Goal: Task Accomplishment & Management: Manage account settings

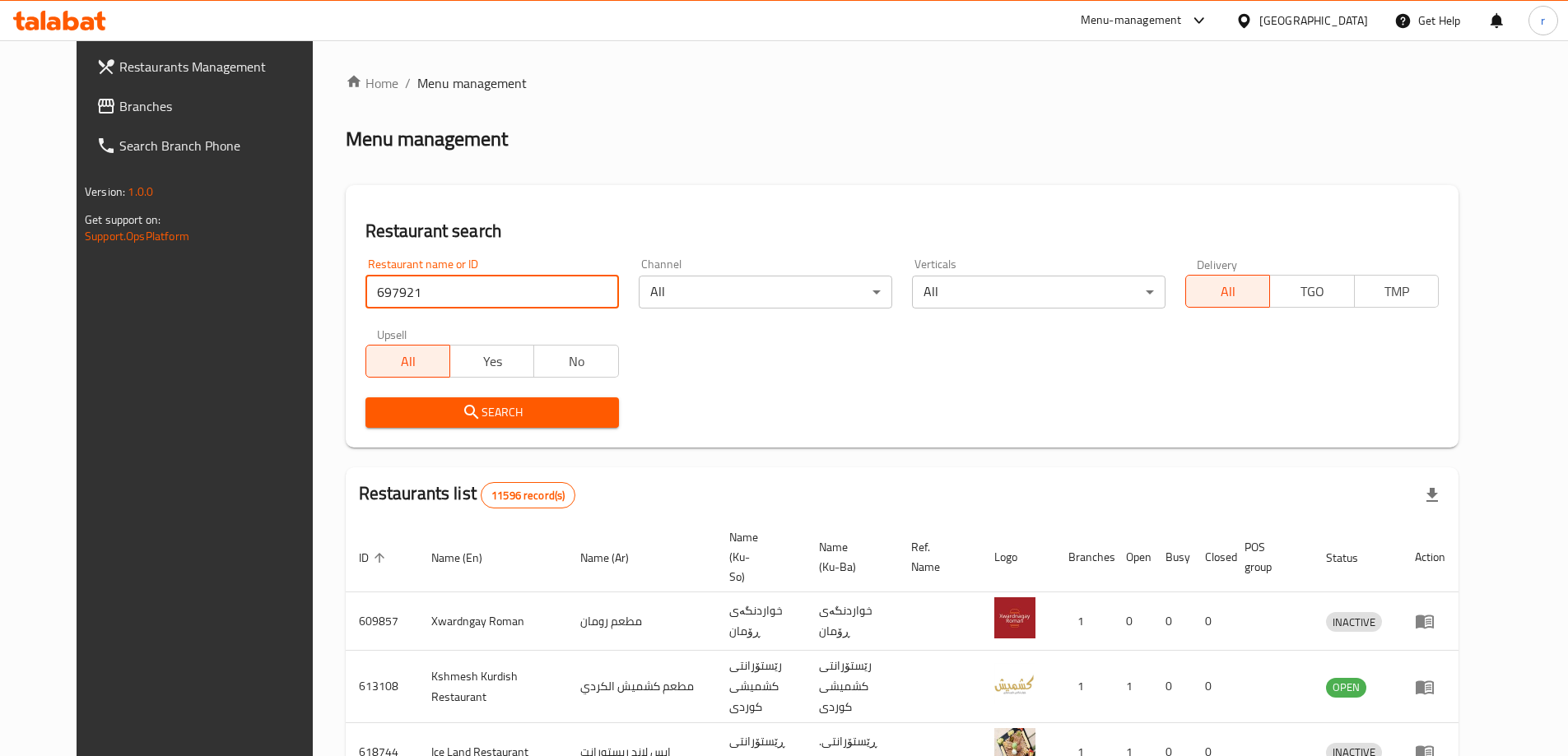
type input "697921"
click at [430, 426] on button "Search" at bounding box center [492, 413] width 253 height 31
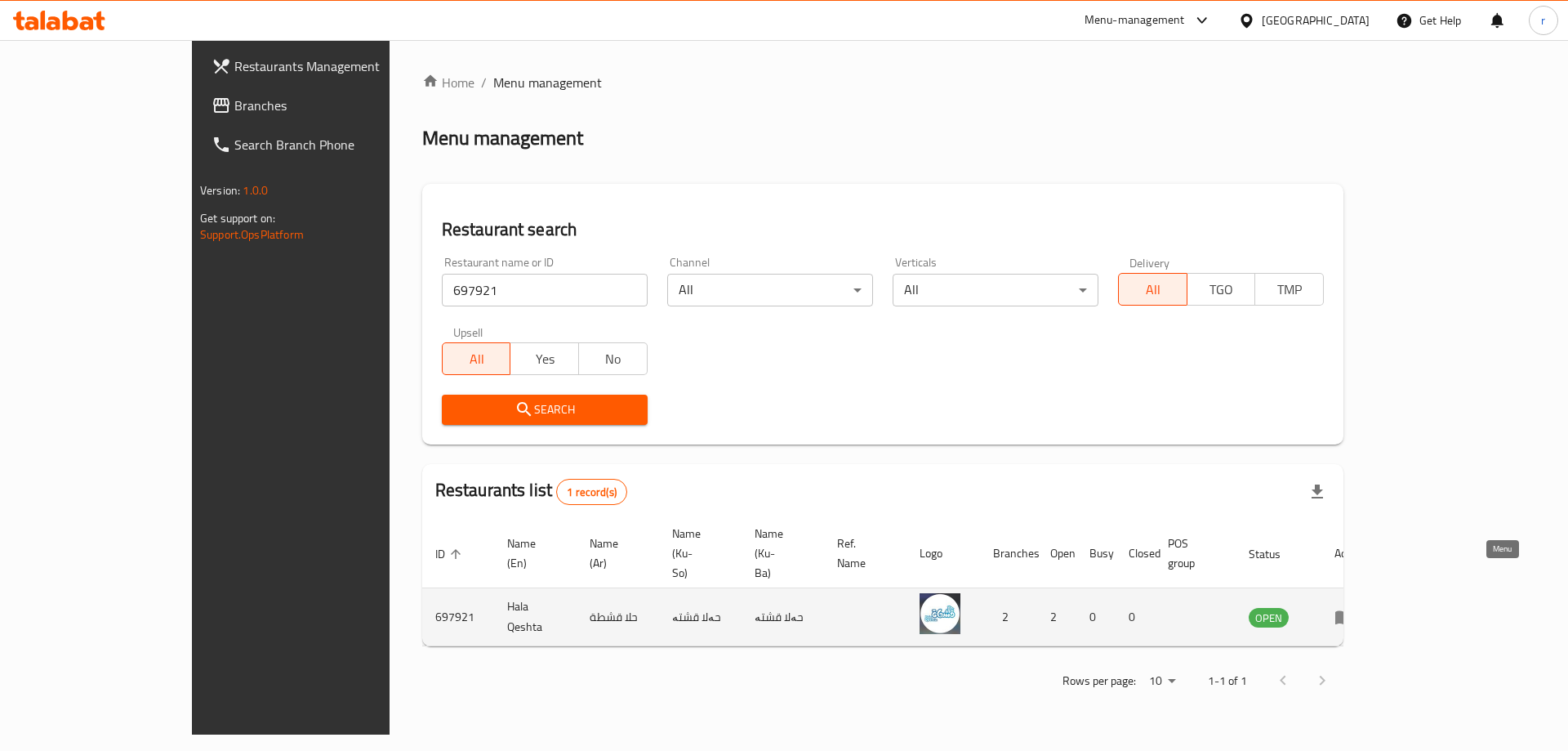
click at [1354, 611] on icon "enhanced table" at bounding box center [1345, 617] width 18 height 13
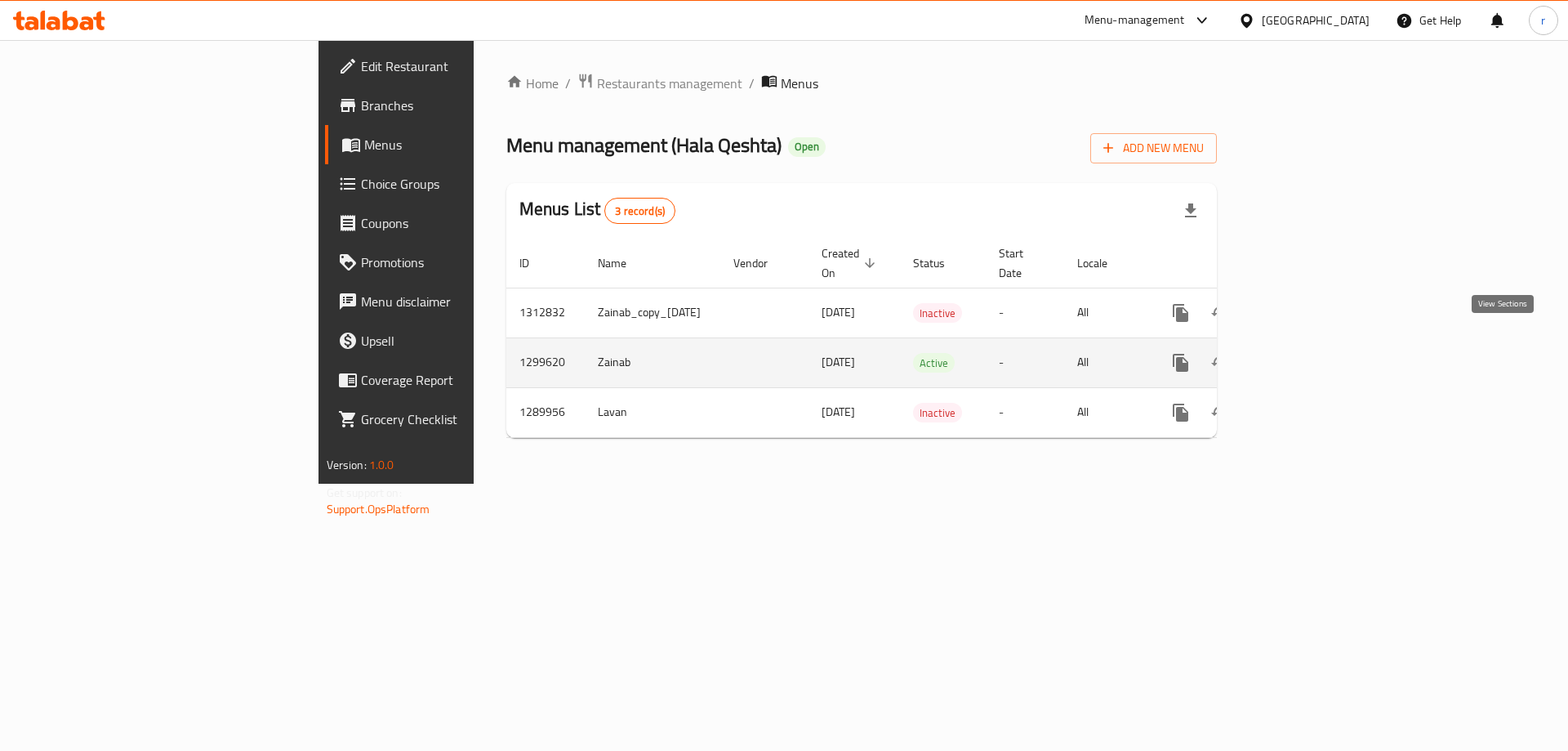
click at [1309, 353] on icon "enhanced table" at bounding box center [1299, 362] width 20 height 20
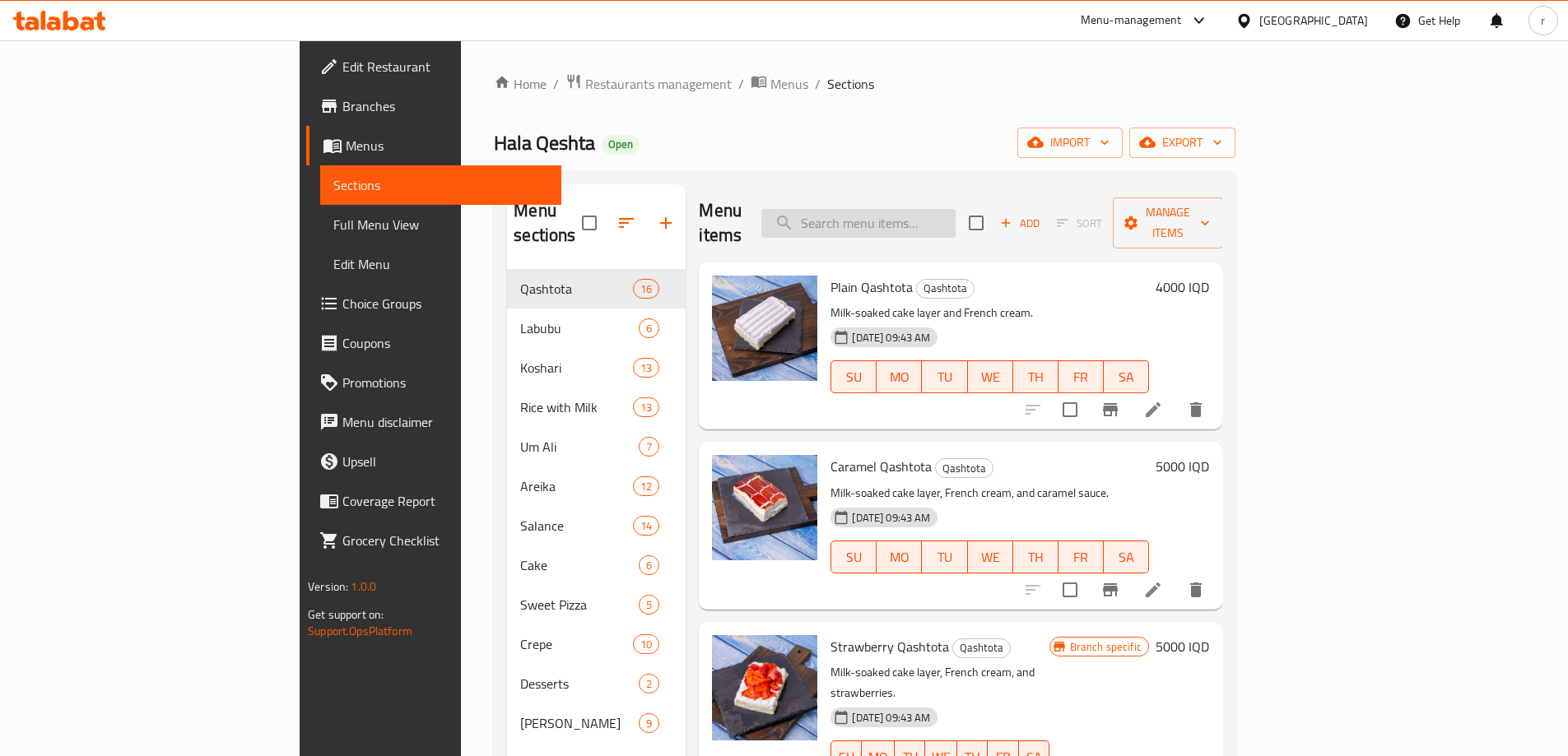
click at [940, 209] on input "search" at bounding box center [858, 223] width 194 height 29
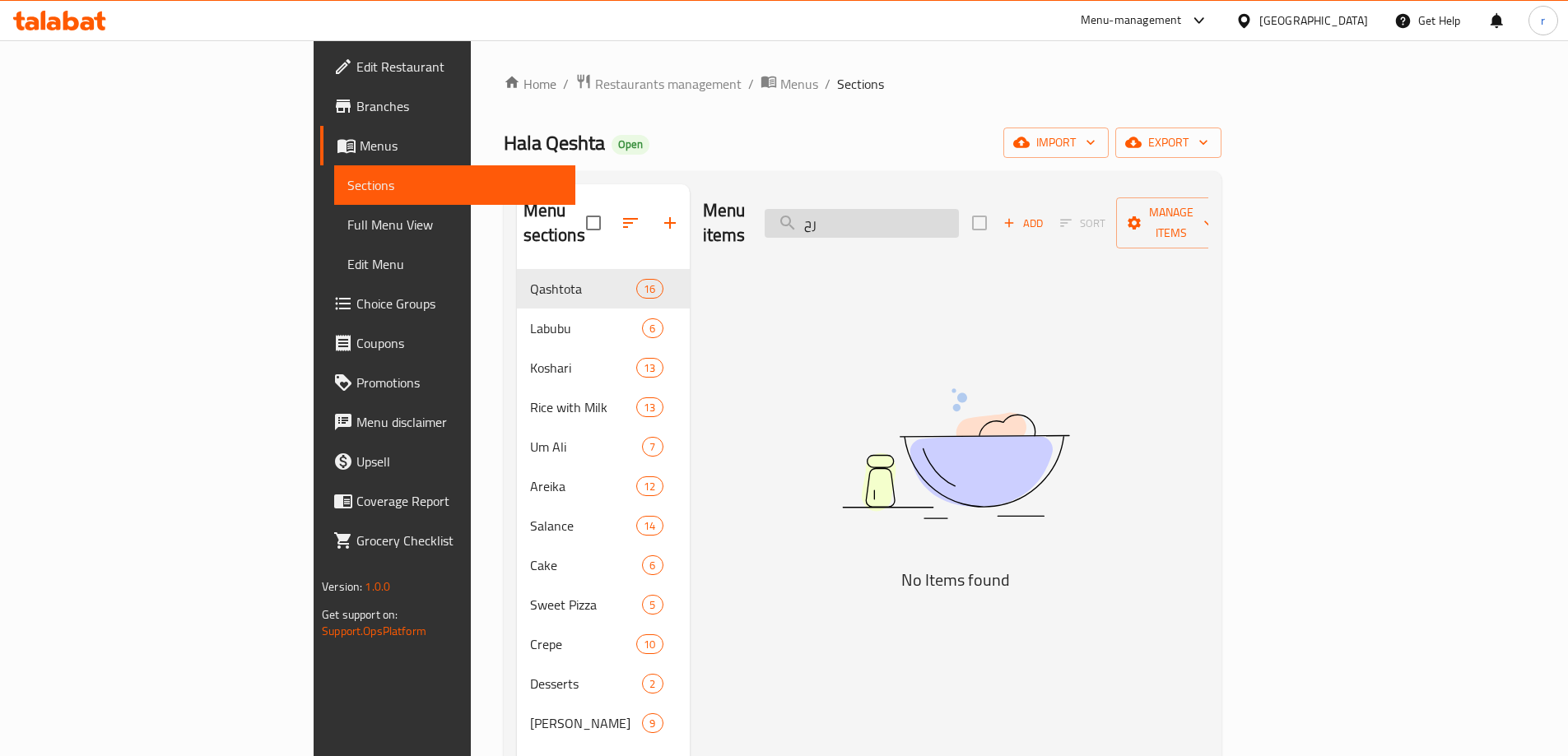
type input "ر"
type input "پ"
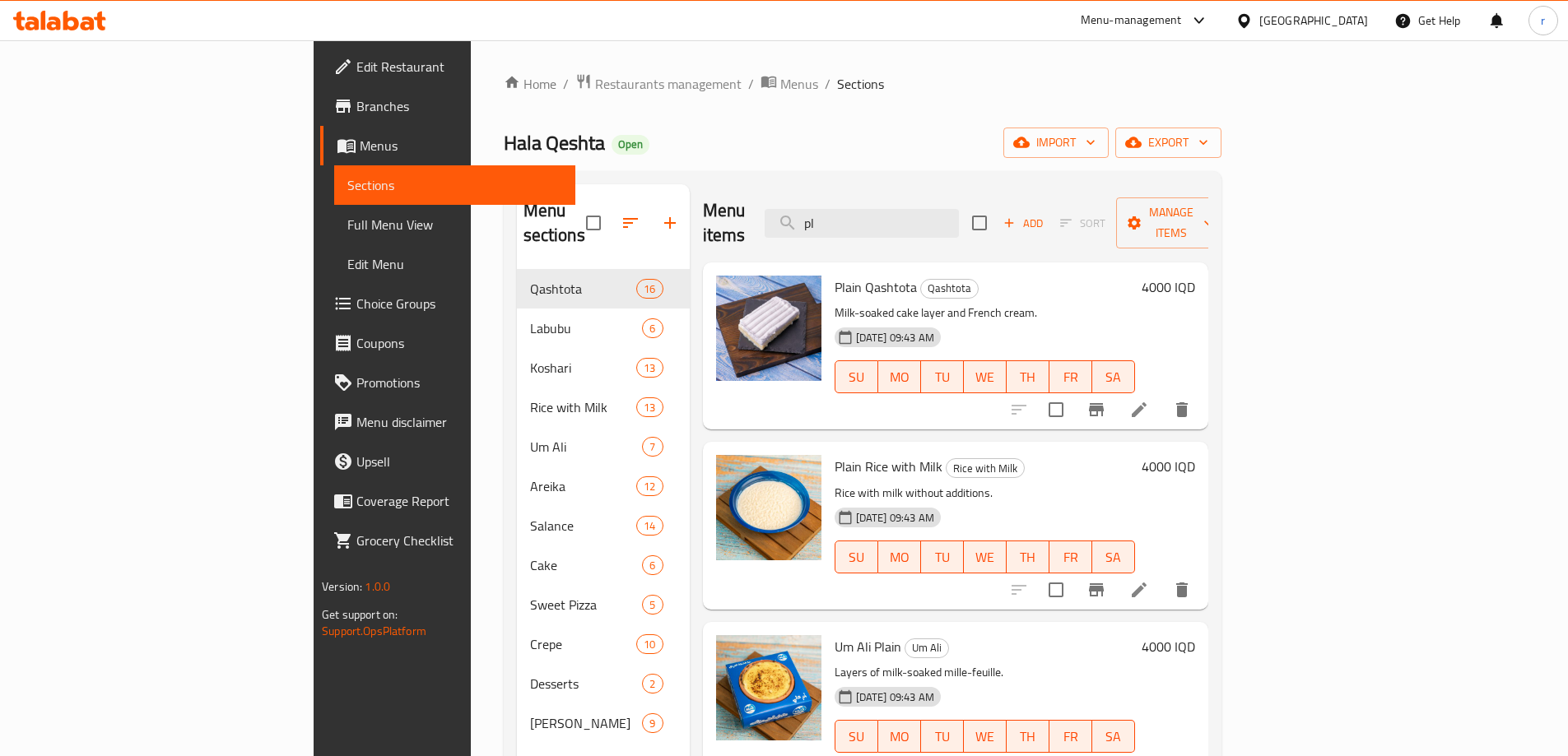
scroll to position [5, 0]
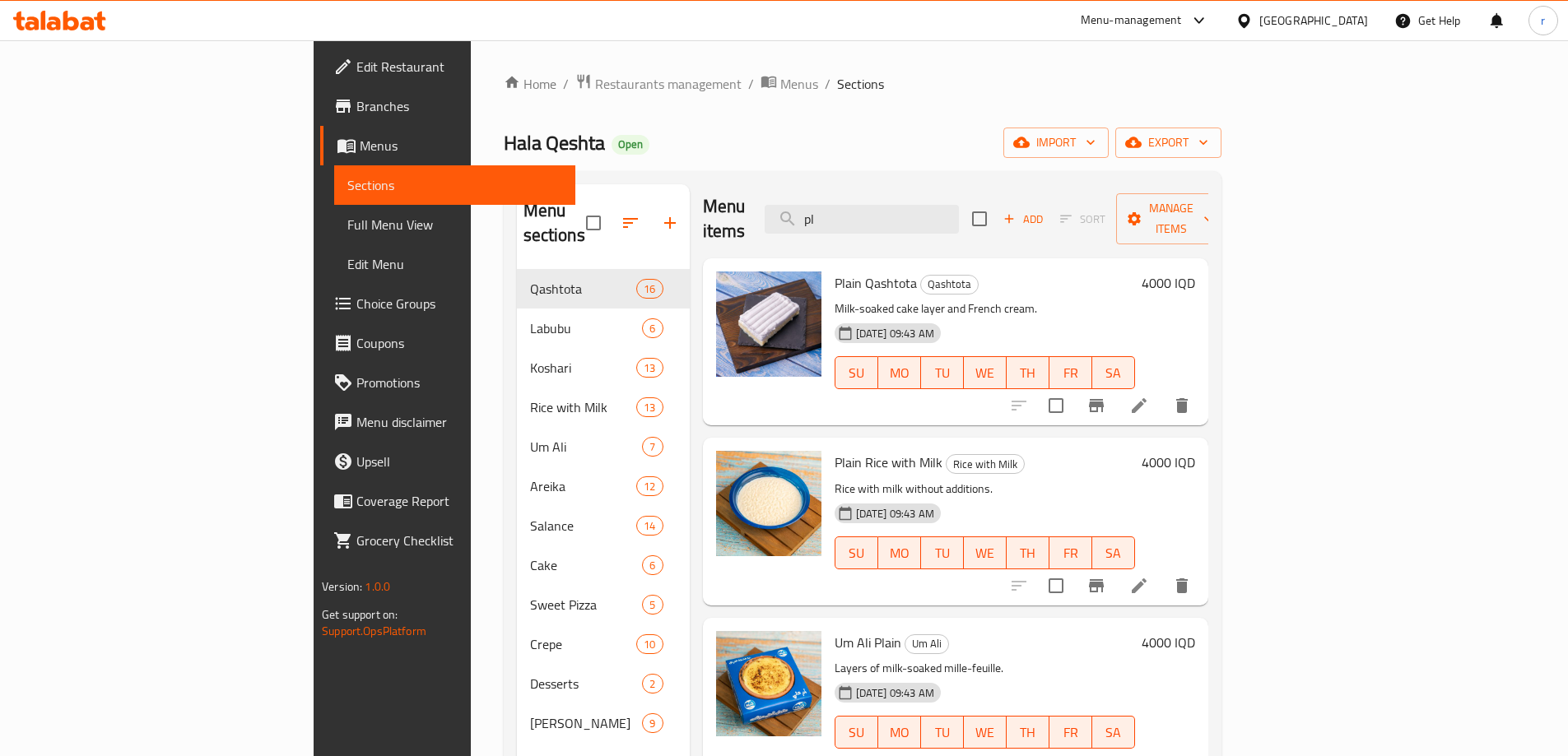
type input "pl"
click at [91, 22] on icon at bounding box center [87, 23] width 14 height 14
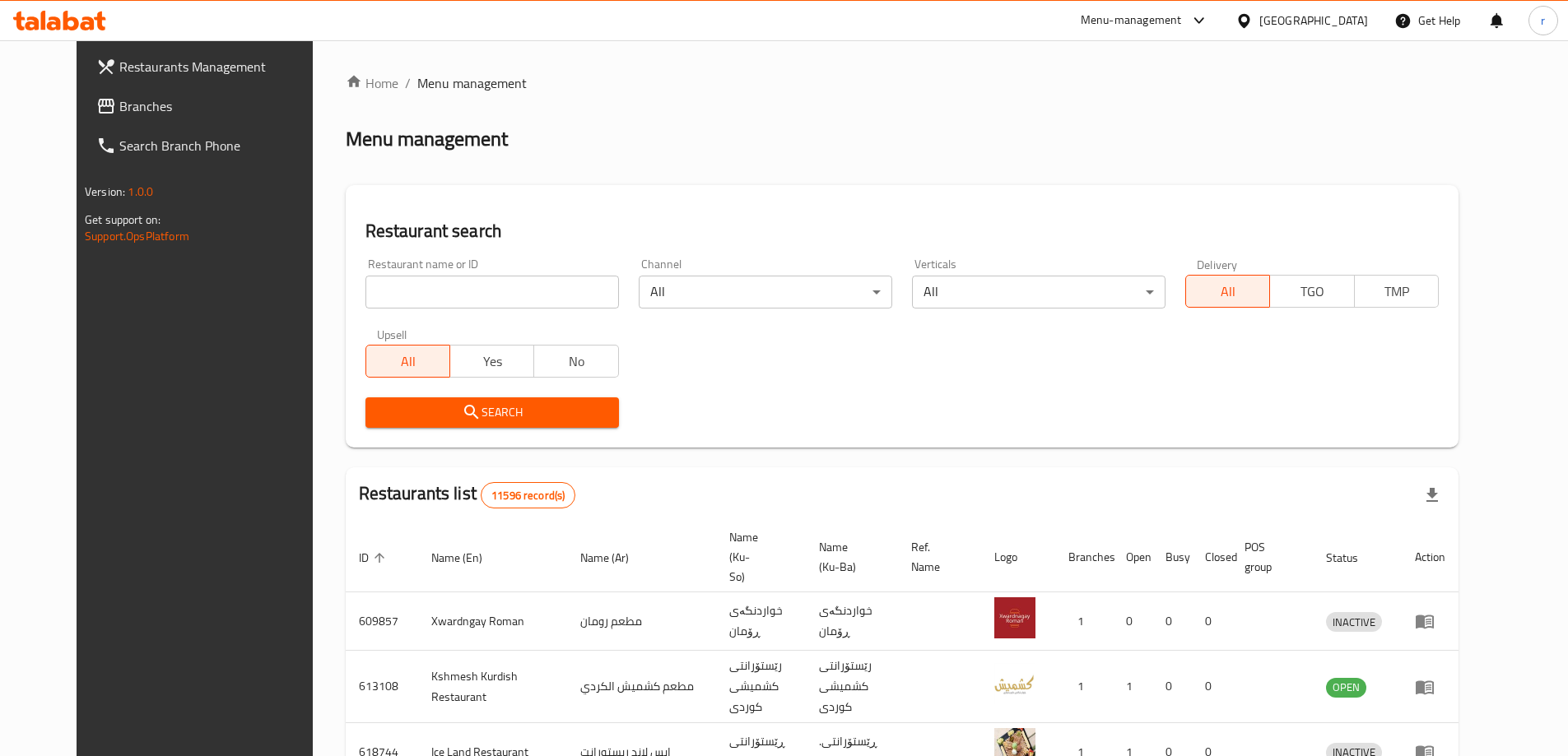
click at [365, 281] on input "search" at bounding box center [492, 292] width 253 height 33
paste input "699774"
type input "699774"
click at [422, 416] on span "Search" at bounding box center [492, 412] width 227 height 21
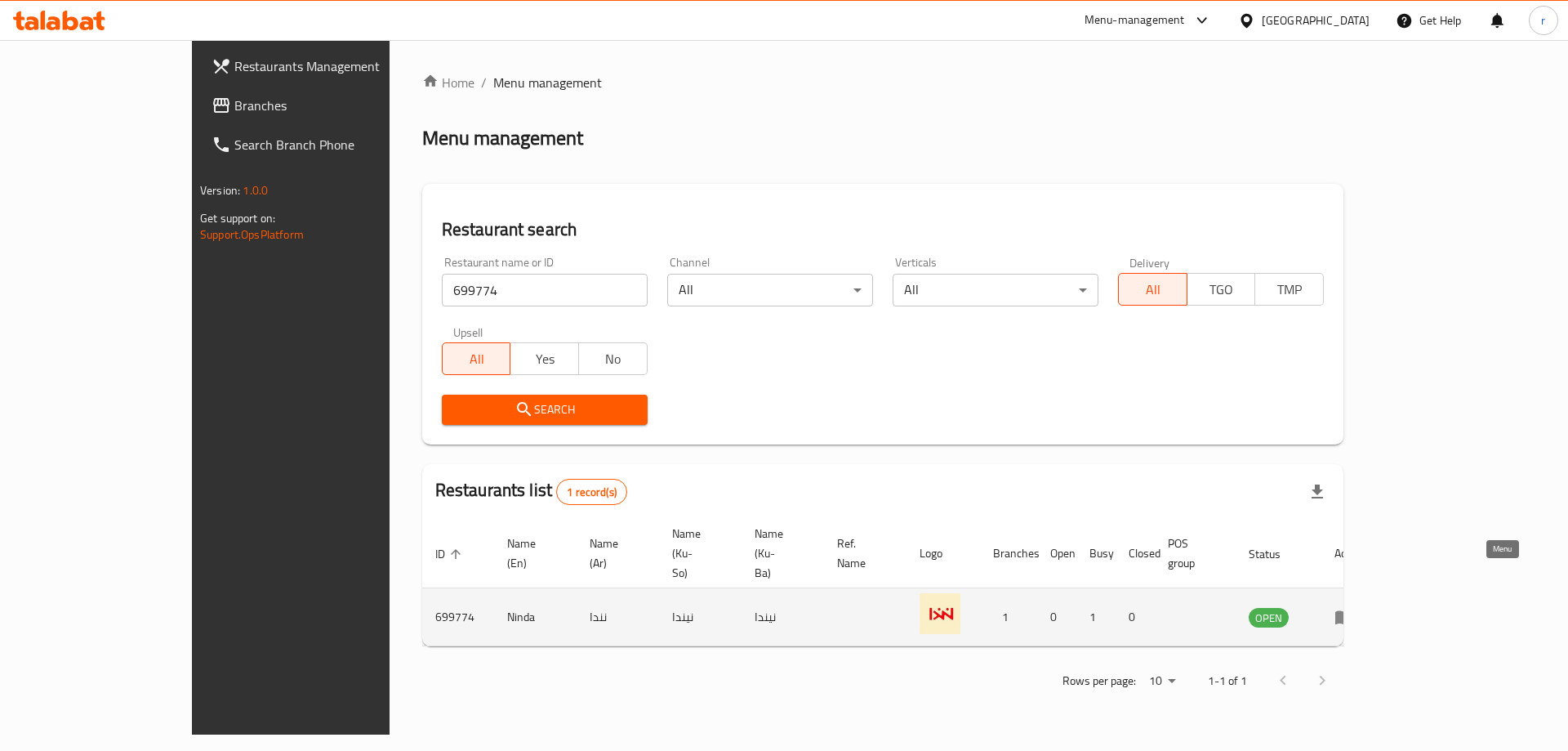
click at [1355, 607] on icon "enhanced table" at bounding box center [1345, 617] width 20 height 20
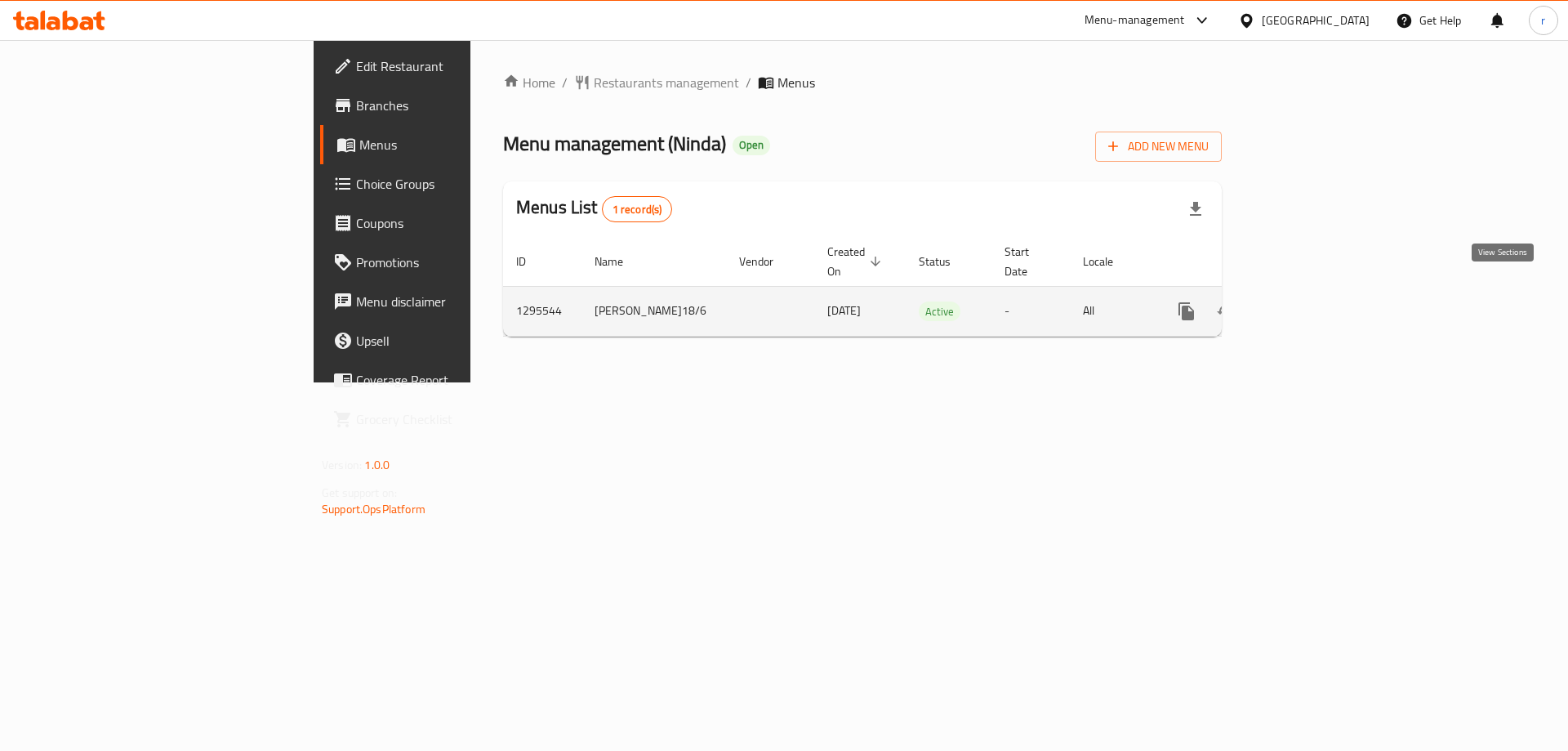
click at [1314, 301] on icon "enhanced table" at bounding box center [1304, 311] width 20 height 20
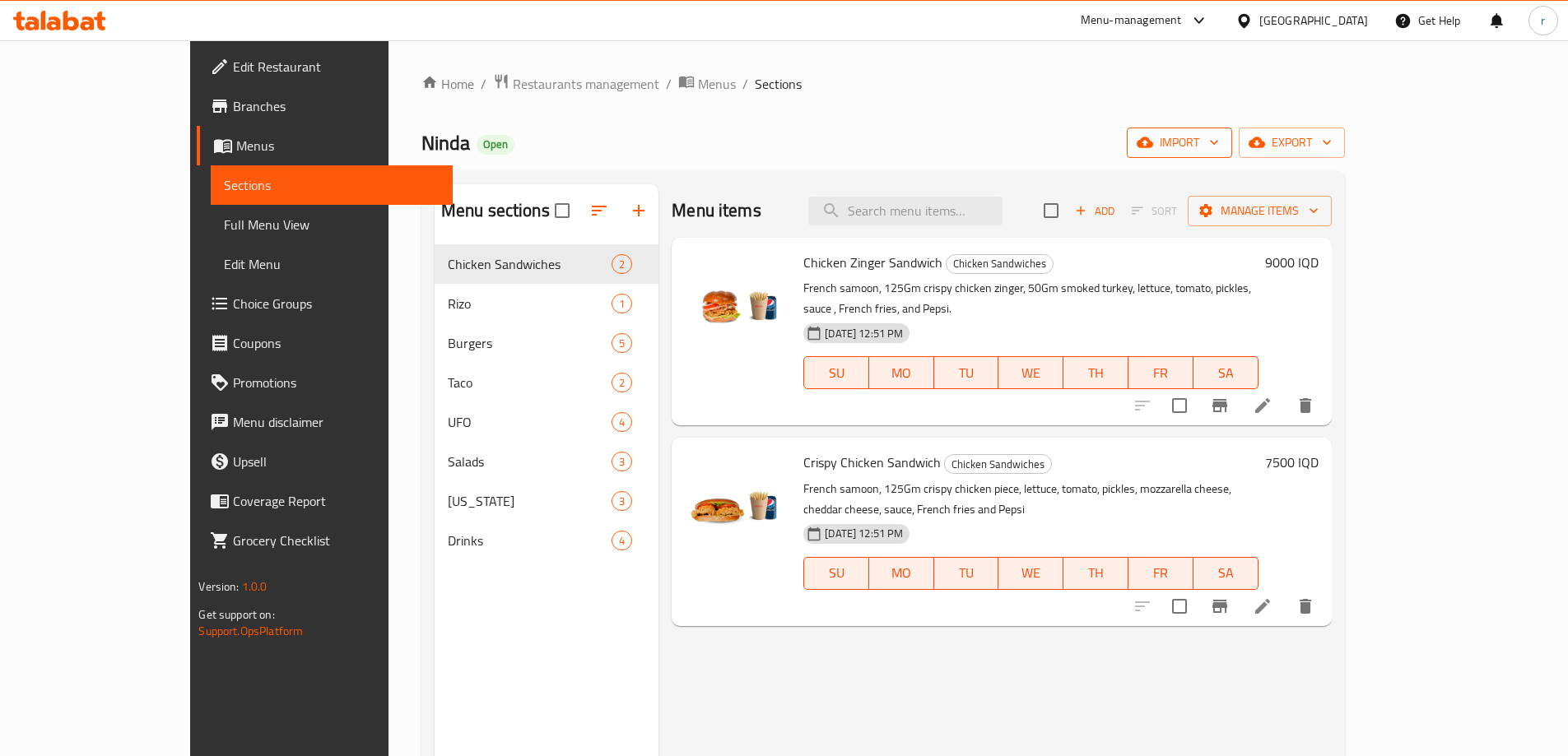
click at [1219, 146] on span "import" at bounding box center [1178, 143] width 79 height 21
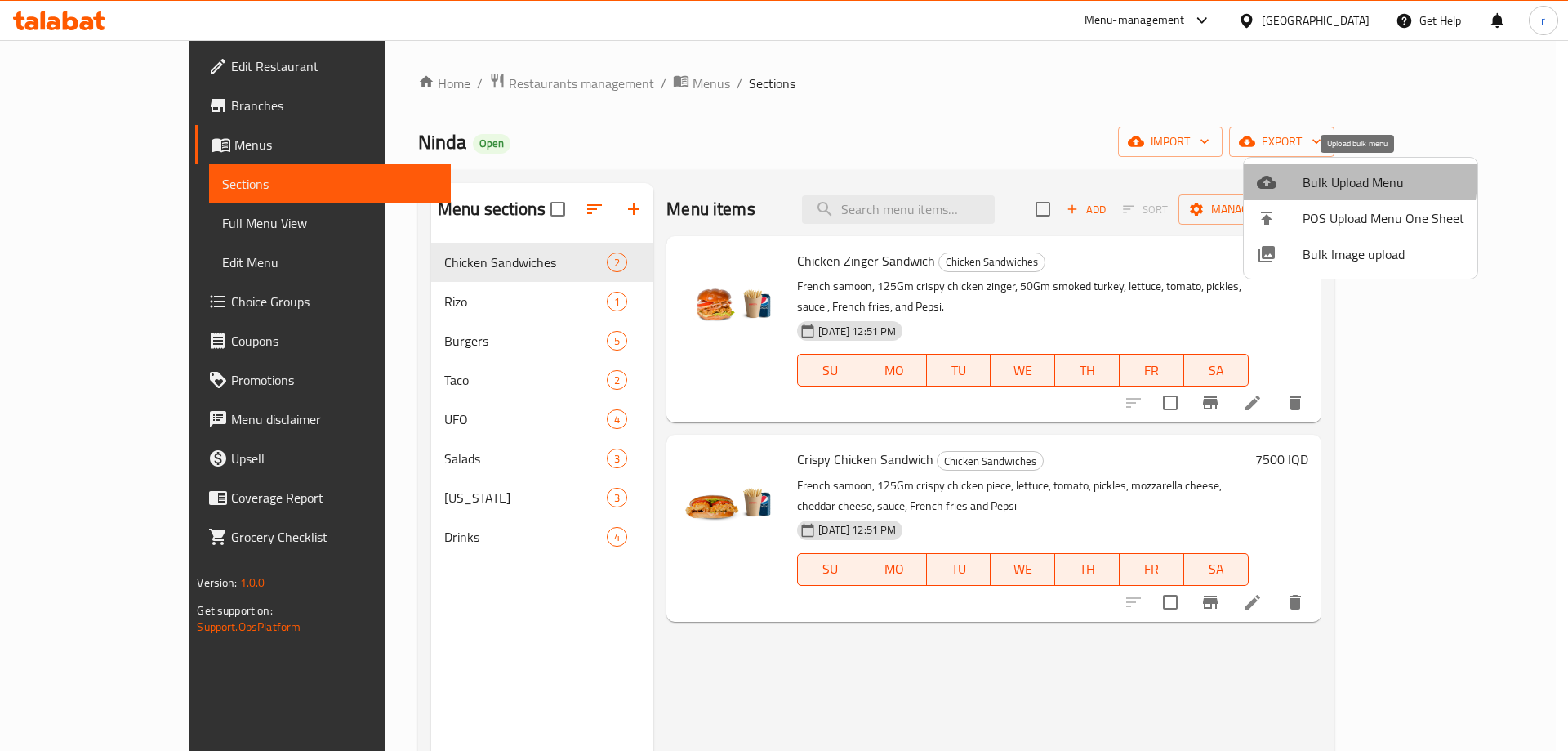
click at [1330, 179] on span "Bulk Upload Menu" at bounding box center [1383, 182] width 161 height 20
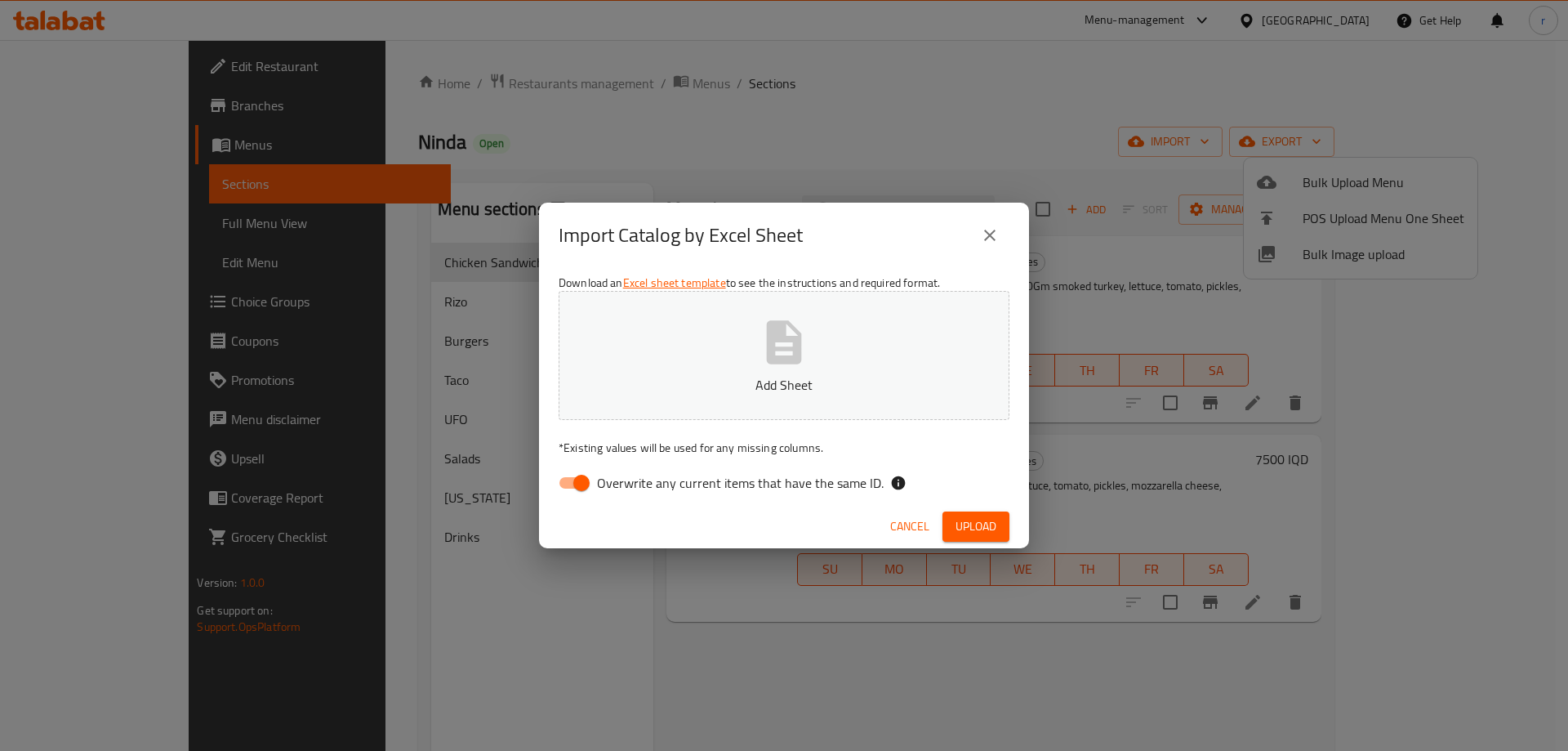
click at [583, 483] on input "Overwrite any current items that have the same ID." at bounding box center [581, 483] width 93 height 31
checkbox input "false"
click at [745, 392] on p "Add Sheet" at bounding box center [784, 385] width 400 height 20
click at [991, 531] on span "Upload" at bounding box center [976, 526] width 41 height 21
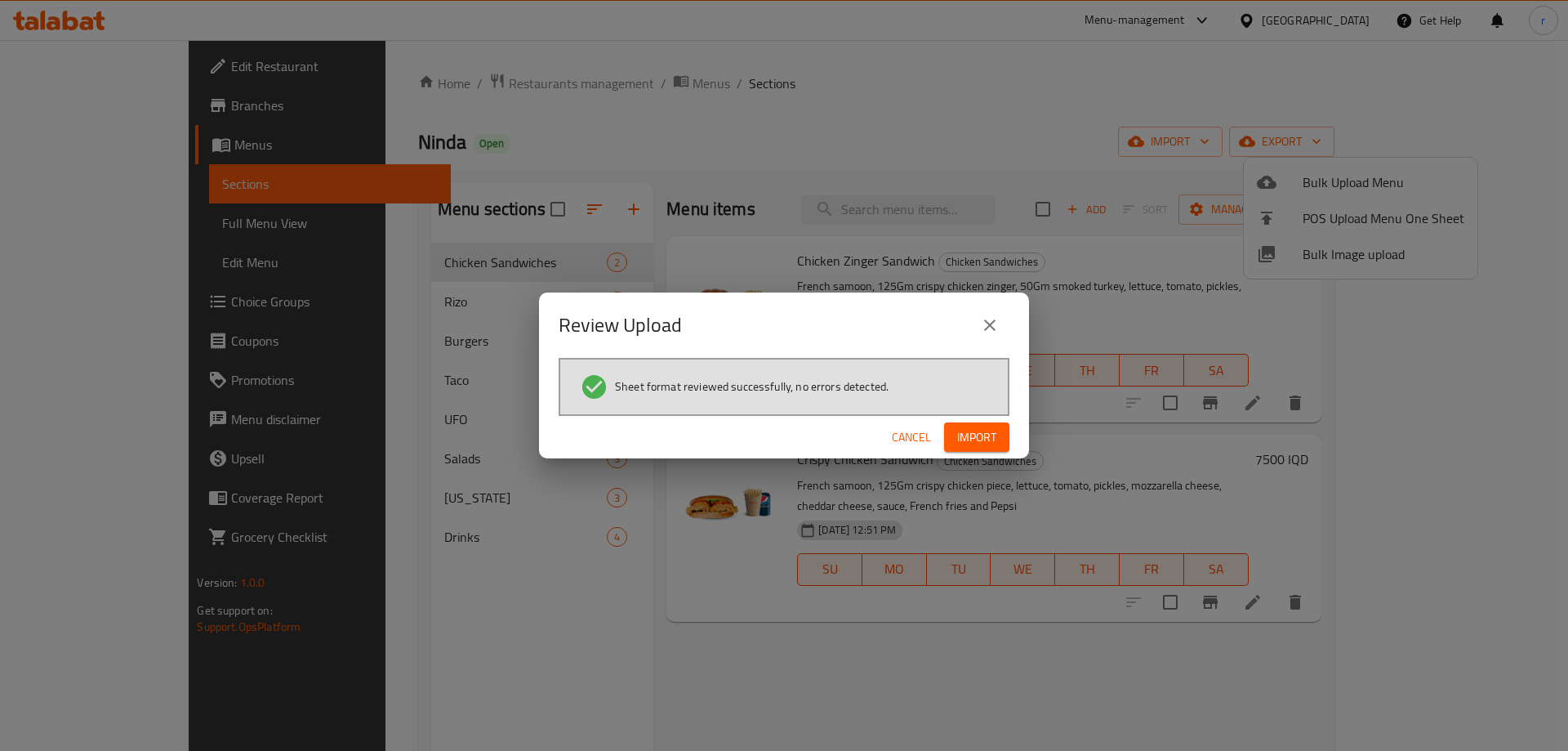
click at [970, 450] on button "Import" at bounding box center [977, 438] width 65 height 31
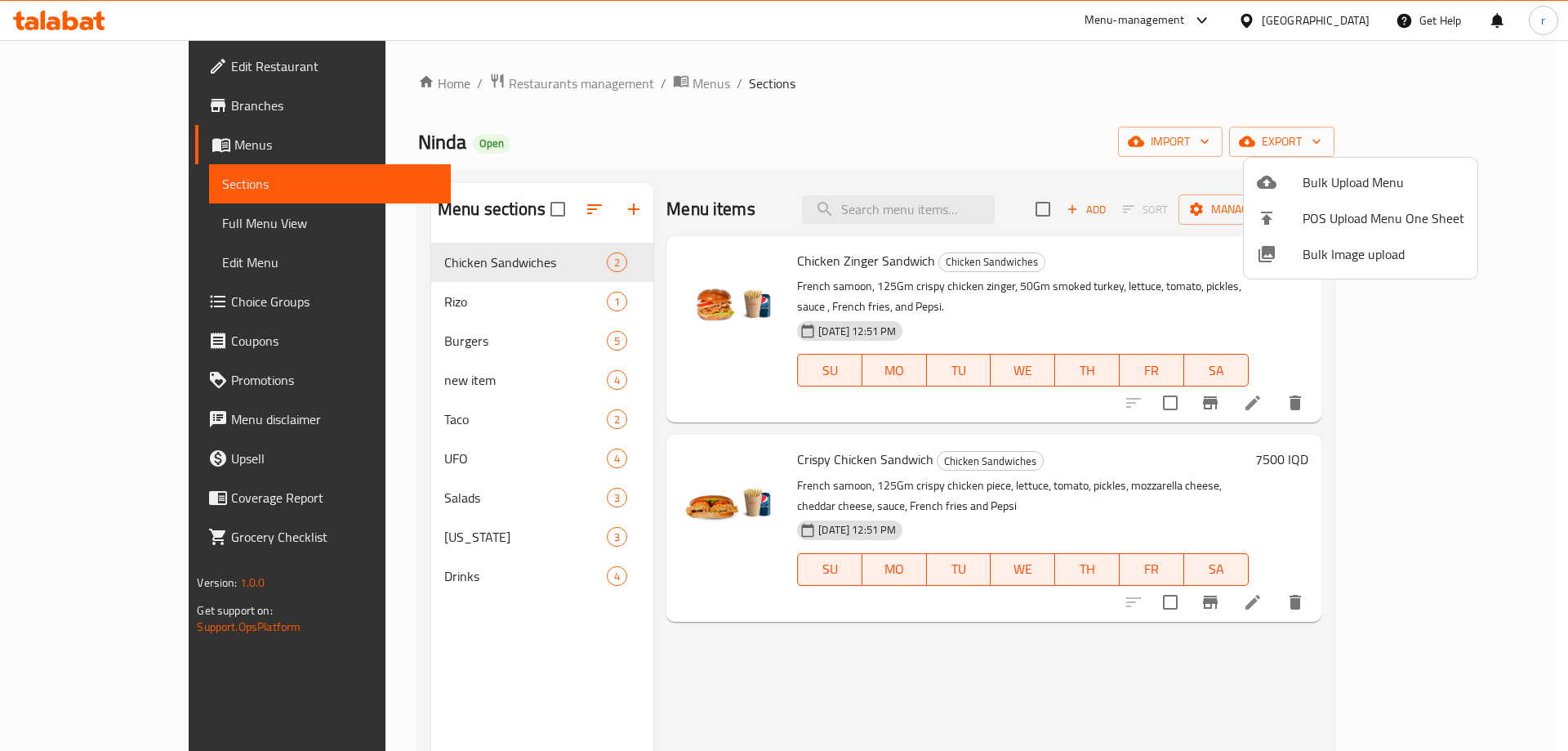
click at [452, 177] on div at bounding box center [784, 375] width 1568 height 751
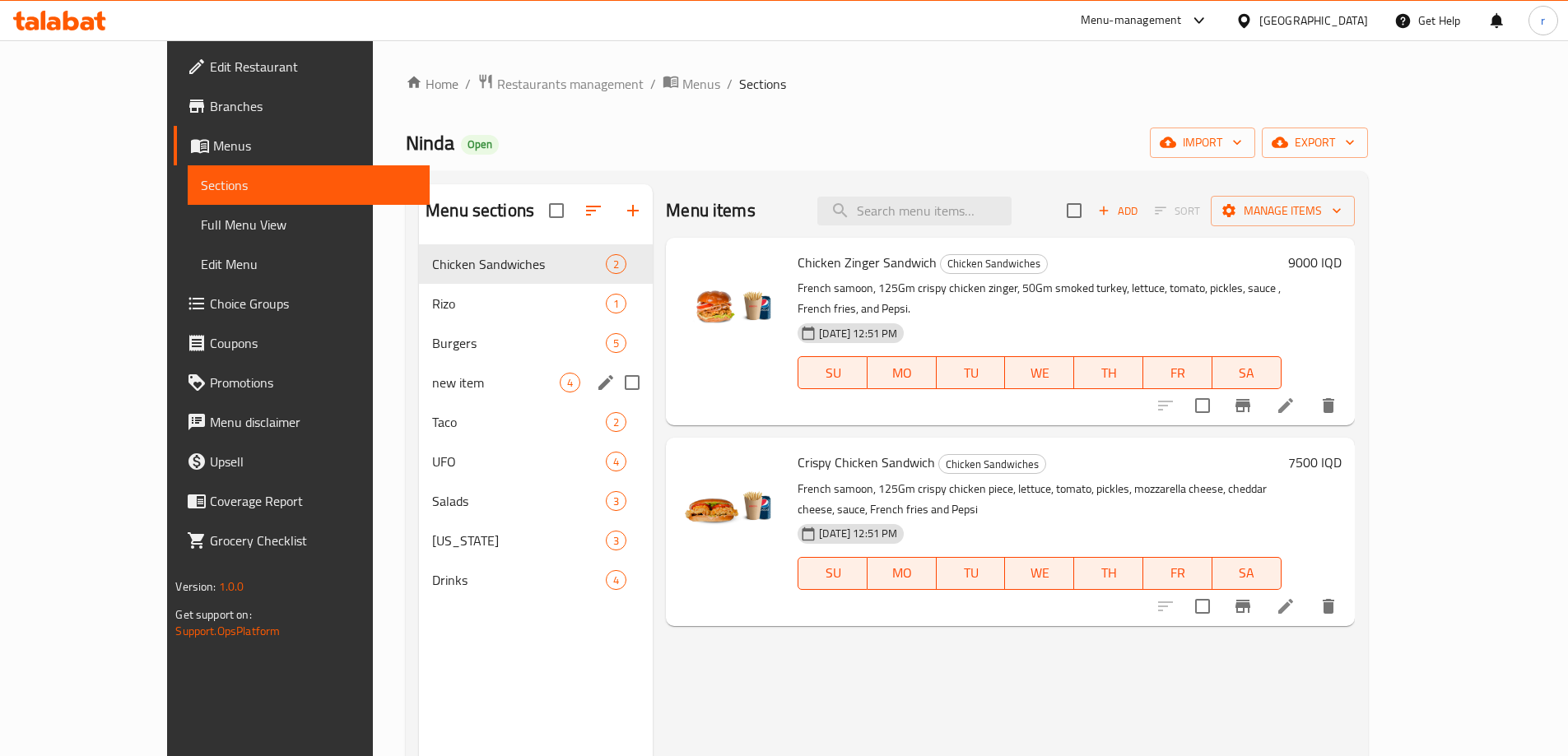
click at [615, 389] on input "Menu sections" at bounding box center [632, 382] width 34 height 34
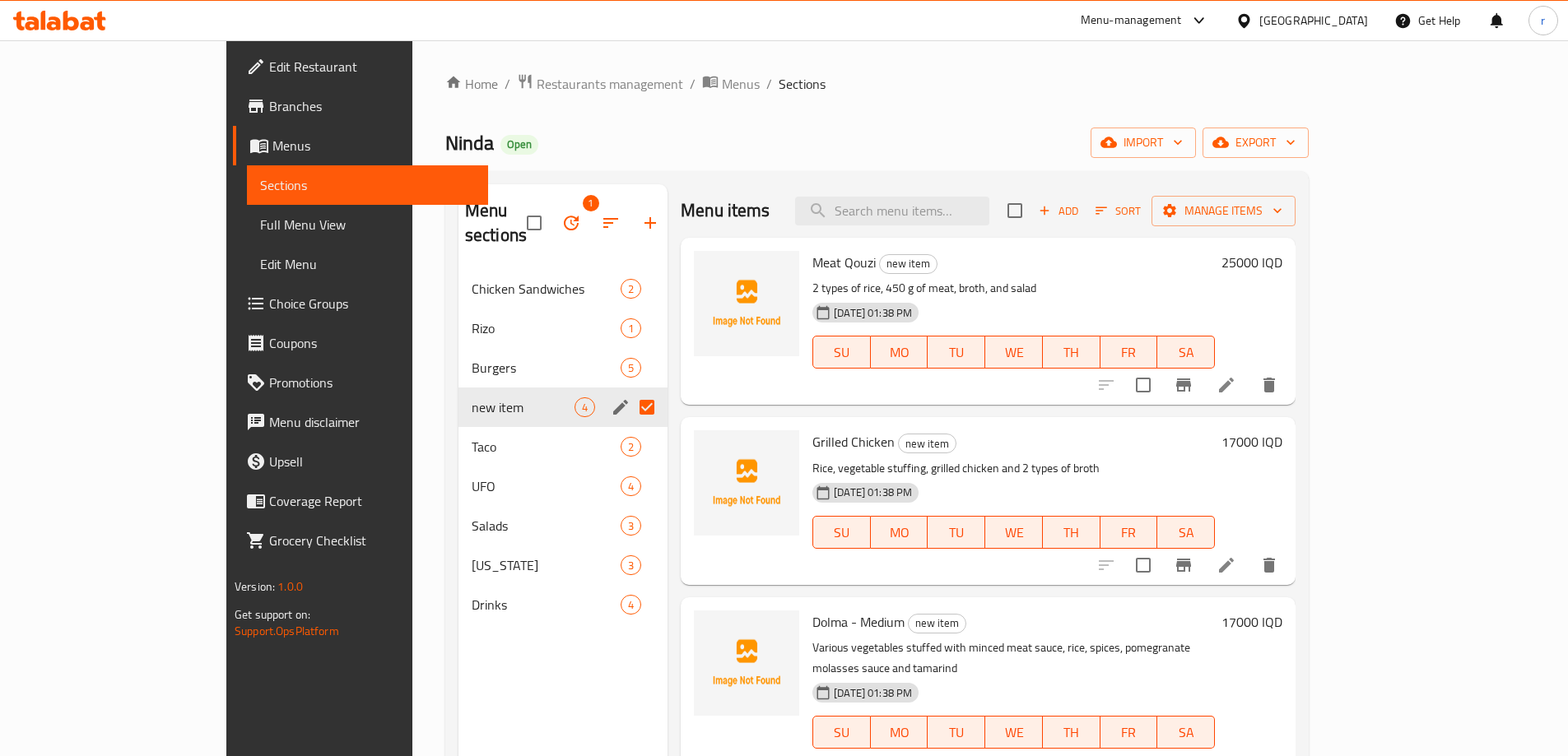
click at [508, 677] on div "Menu sections 1 Chicken Sandwiches 2 Rizo 1 Burgers 5 new item 4 Taco 2 UFO 4 S…" at bounding box center [562, 562] width 209 height 756
click at [630, 390] on input "Menu sections" at bounding box center [647, 407] width 34 height 34
checkbox input "false"
click at [611, 397] on icon "edit" at bounding box center [621, 407] width 20 height 20
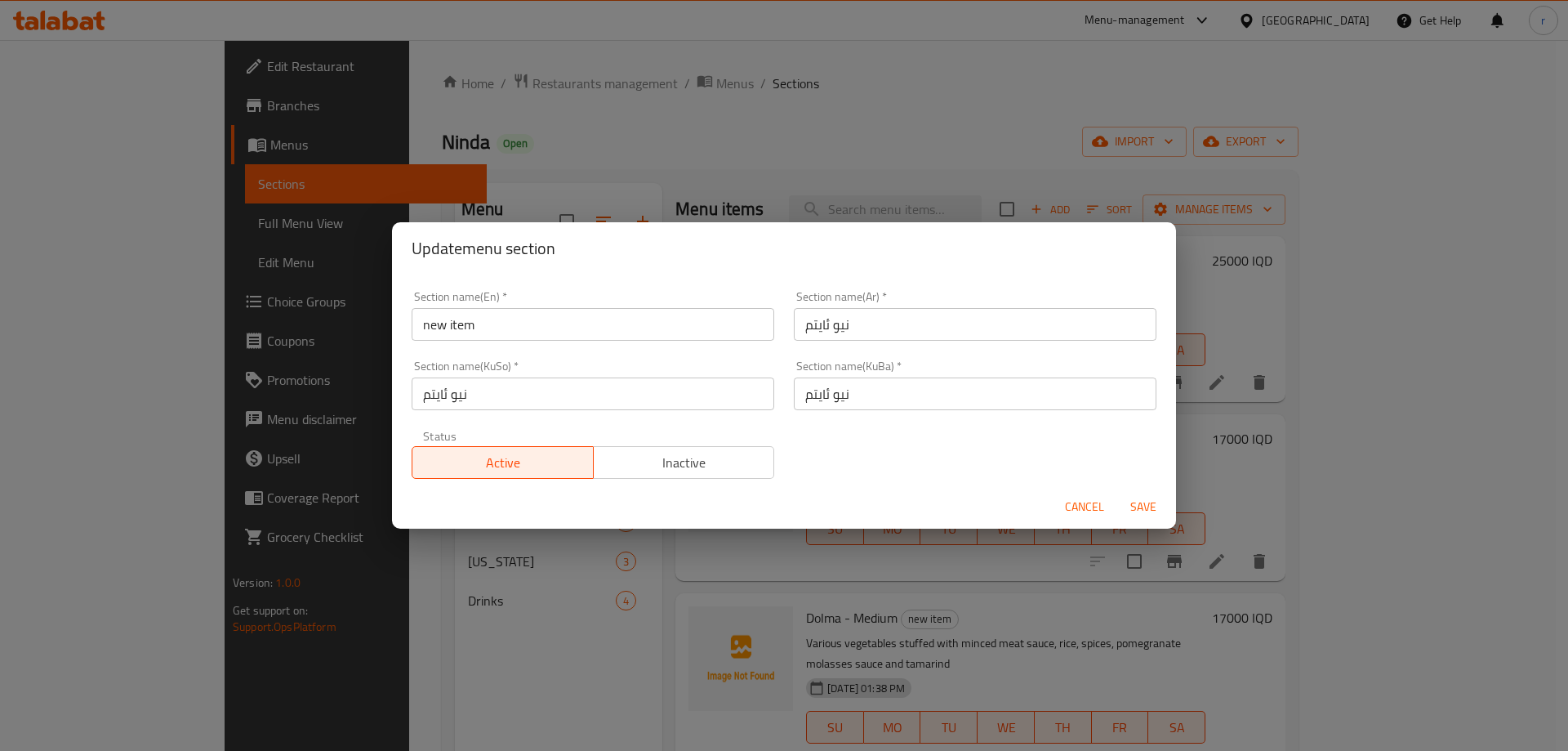
click at [535, 328] on input "new item" at bounding box center [593, 324] width 362 height 32
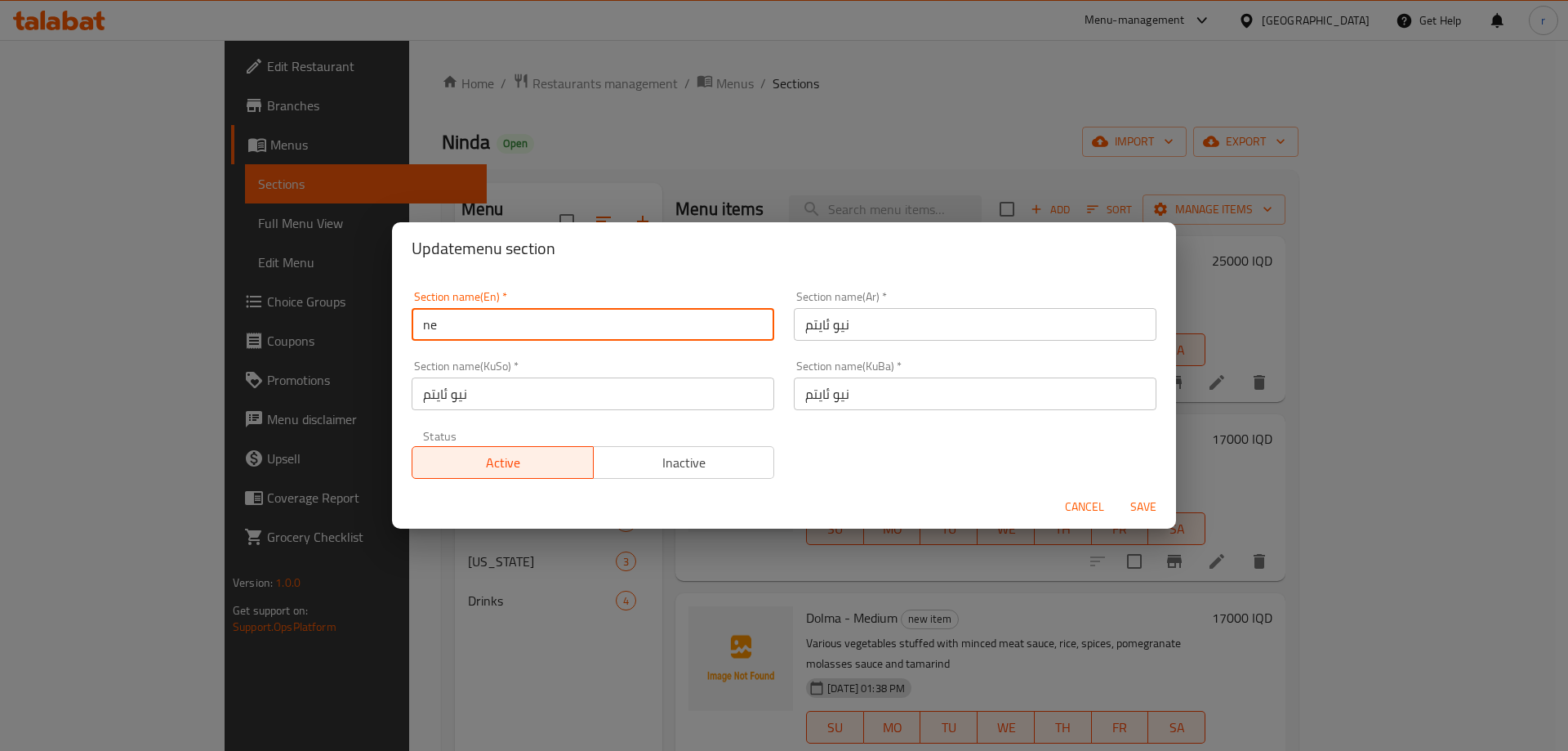
type input "n"
type input "Main Courses"
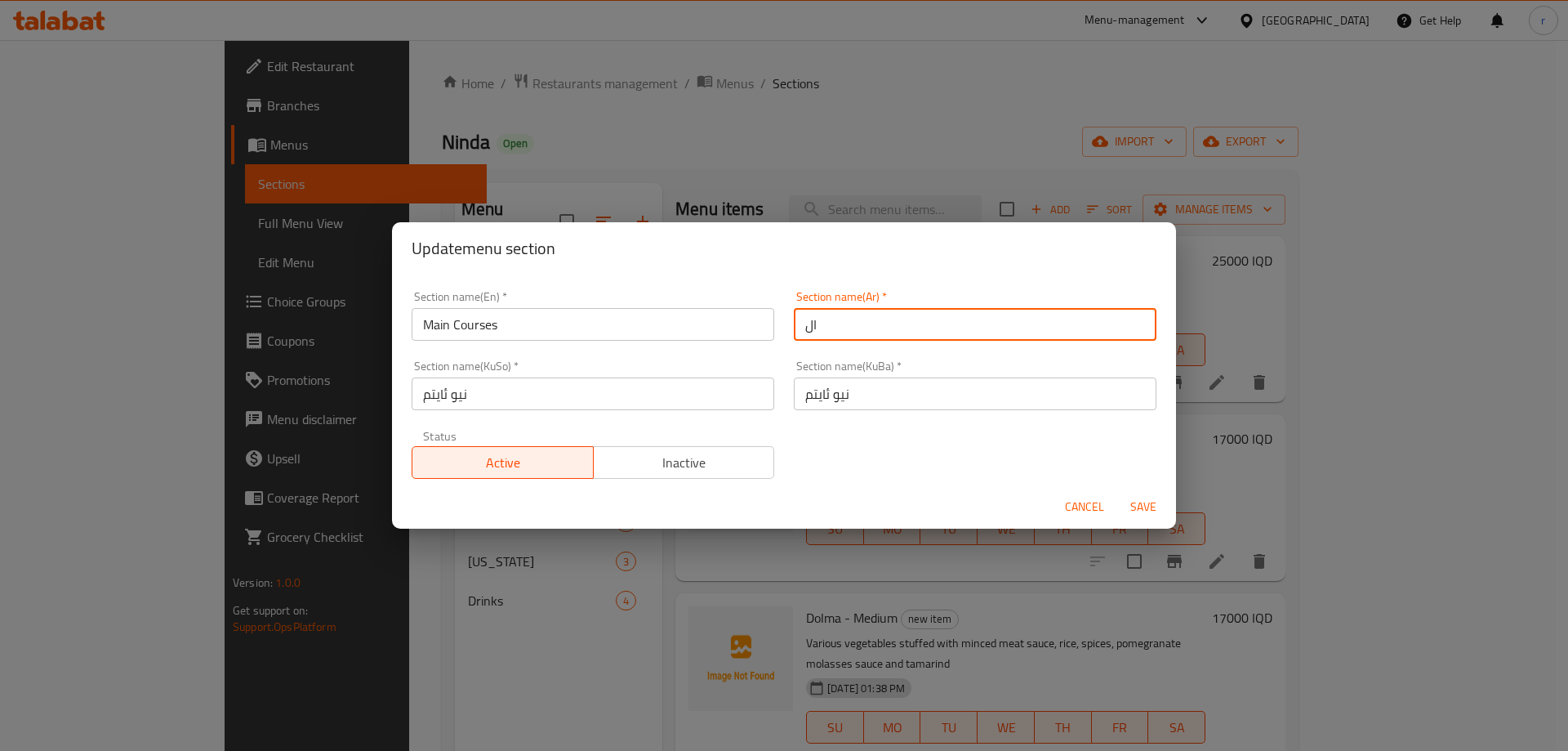
type input "الأطباق الرئيسية"
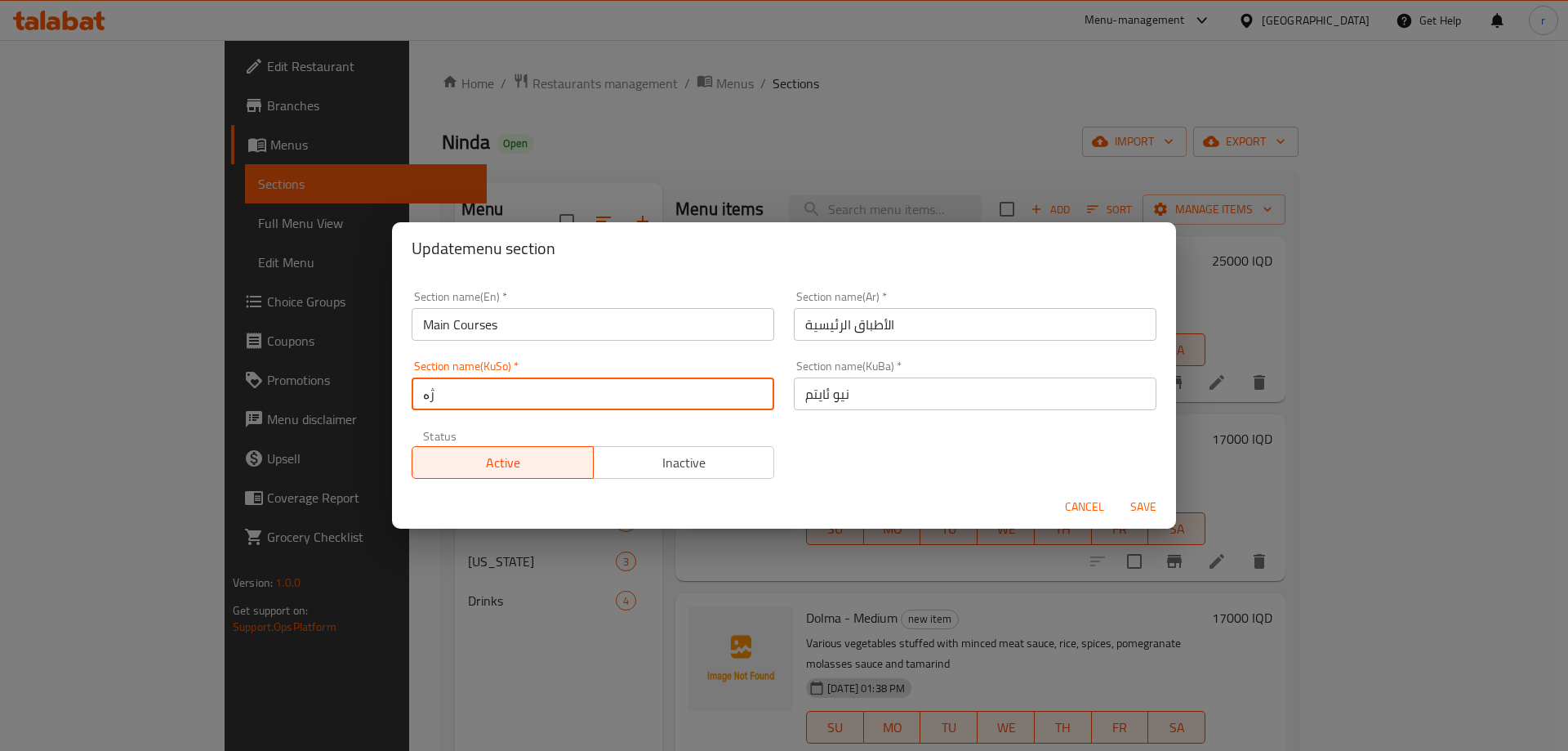
type input "ژەمە سەرەکییەکان"
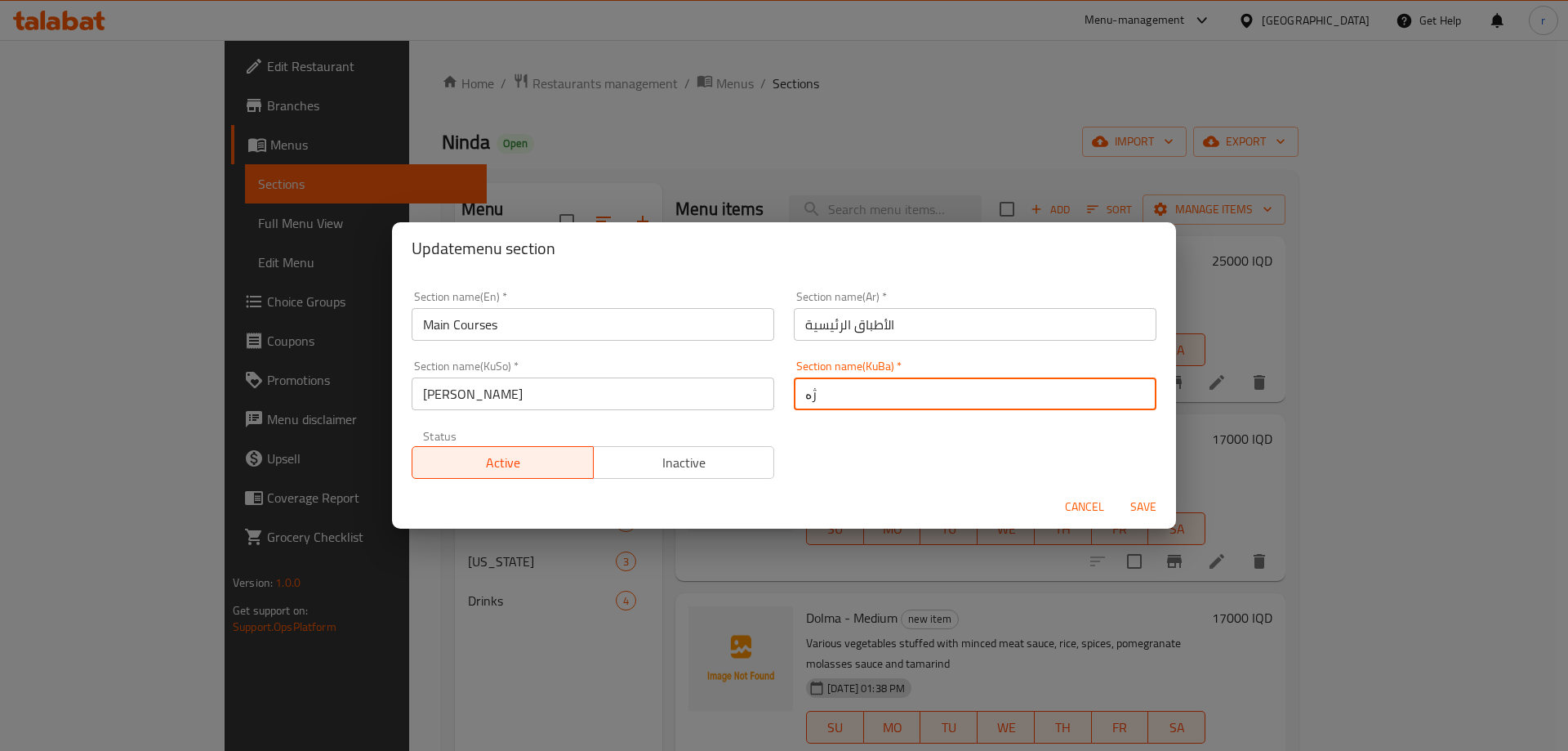
type input "ژەمە سەرەکییەکان"
click at [1118, 492] on button "Save" at bounding box center [1144, 507] width 52 height 31
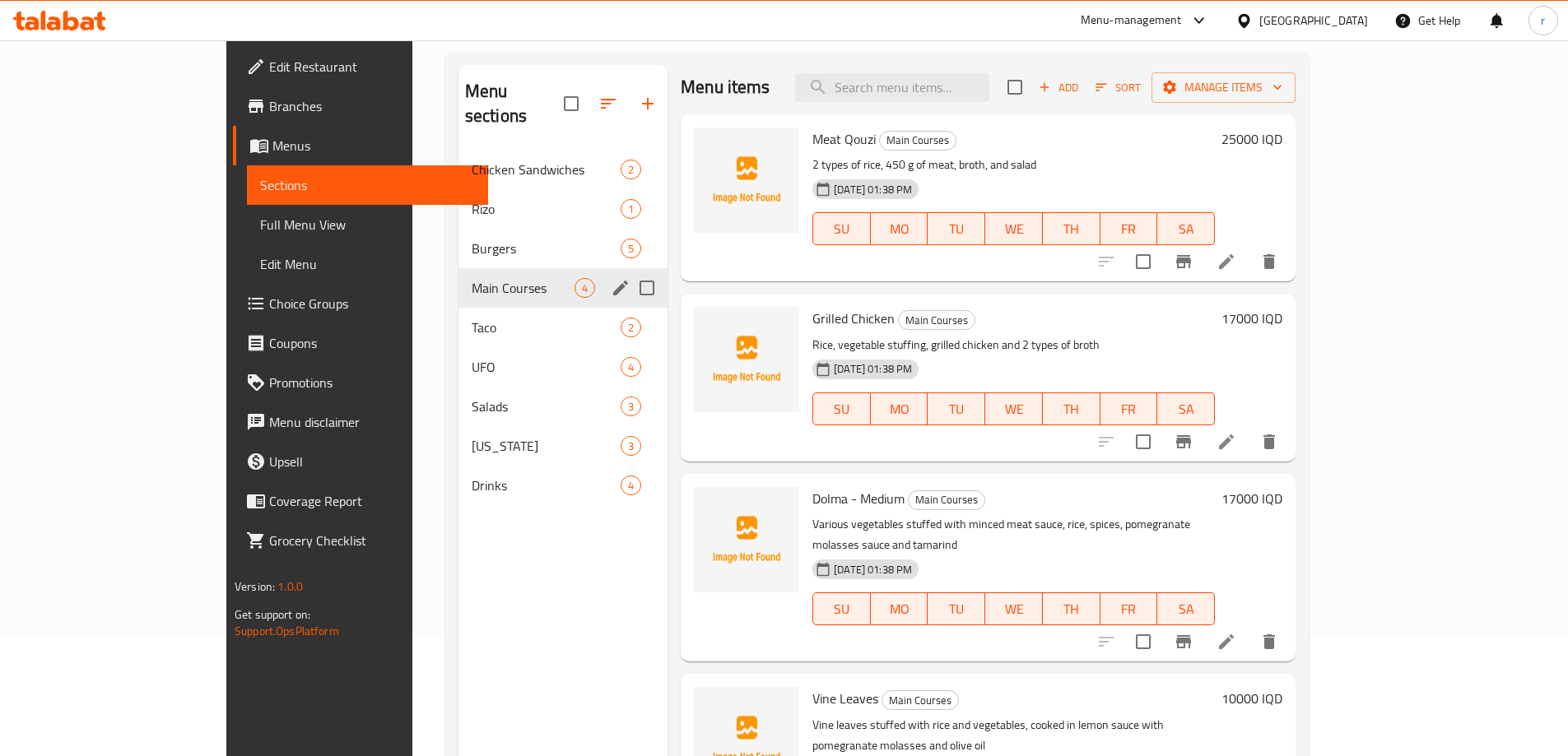
scroll to position [230, 0]
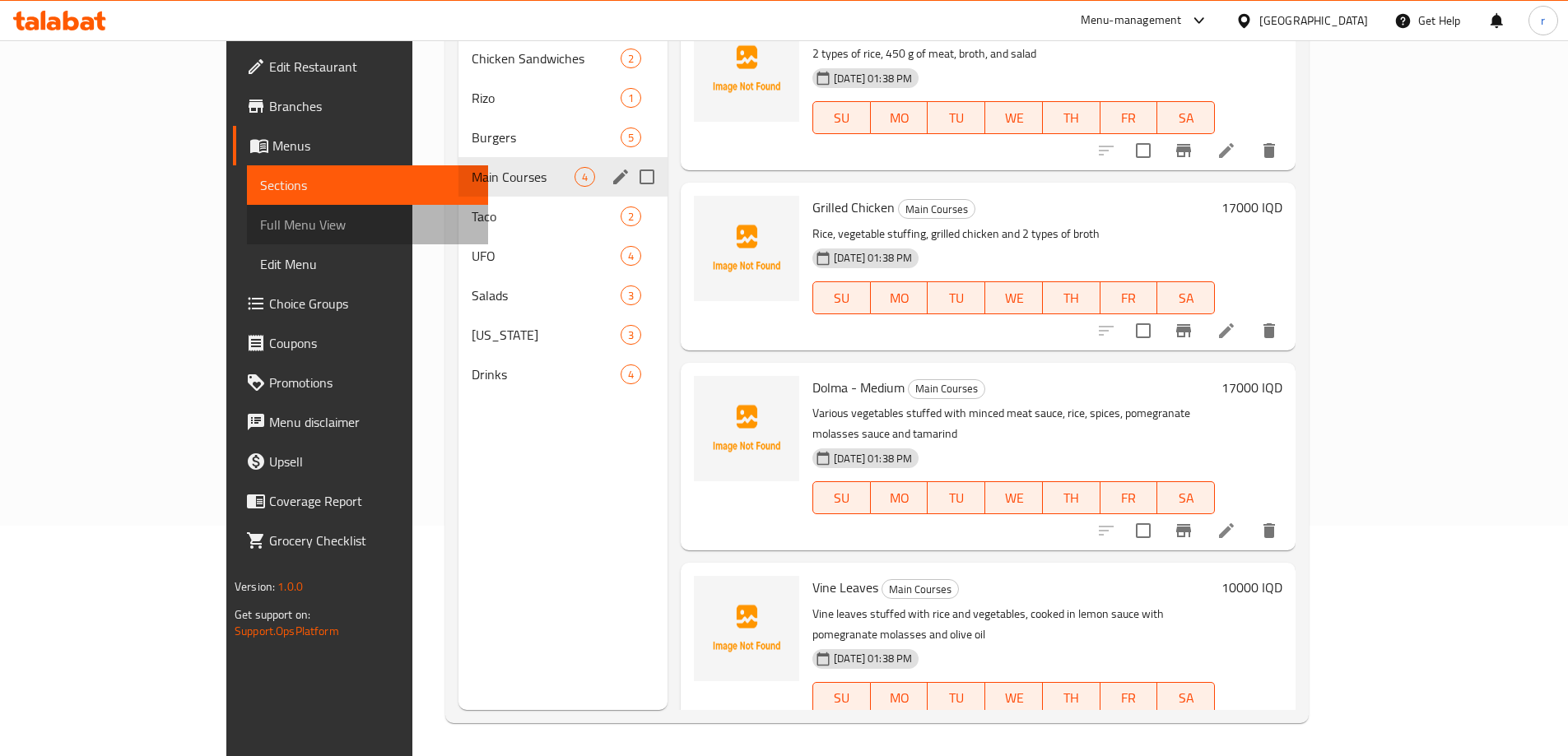
click at [260, 235] on span "Full Menu View" at bounding box center [368, 225] width 215 height 20
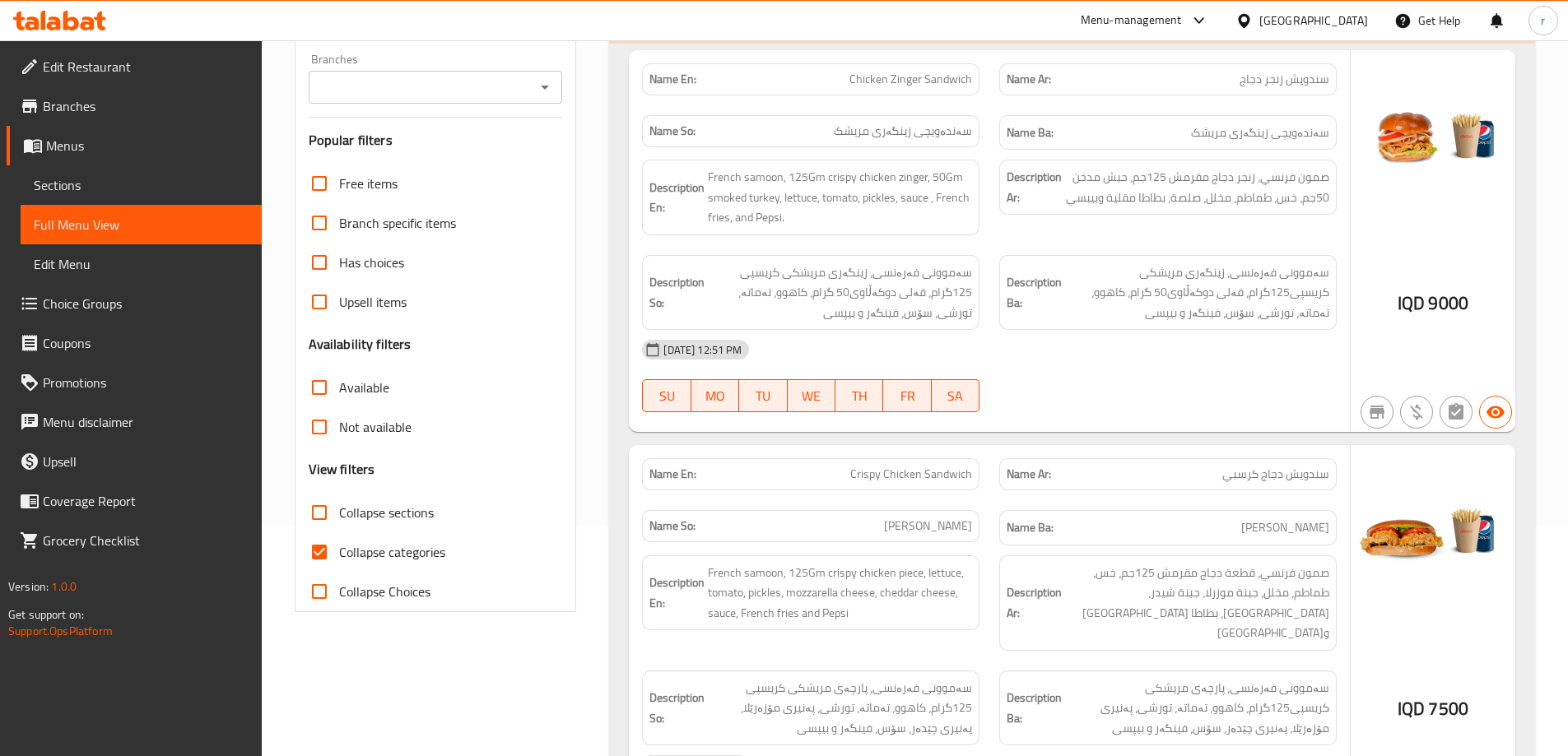
click at [363, 554] on span "Collapse categories" at bounding box center [391, 552] width 106 height 20
click at [339, 554] on input "Collapse categories" at bounding box center [319, 552] width 40 height 40
checkbox input "false"
click at [365, 518] on span "Collapse sections" at bounding box center [386, 512] width 95 height 20
click at [339, 518] on input "Collapse sections" at bounding box center [319, 512] width 40 height 40
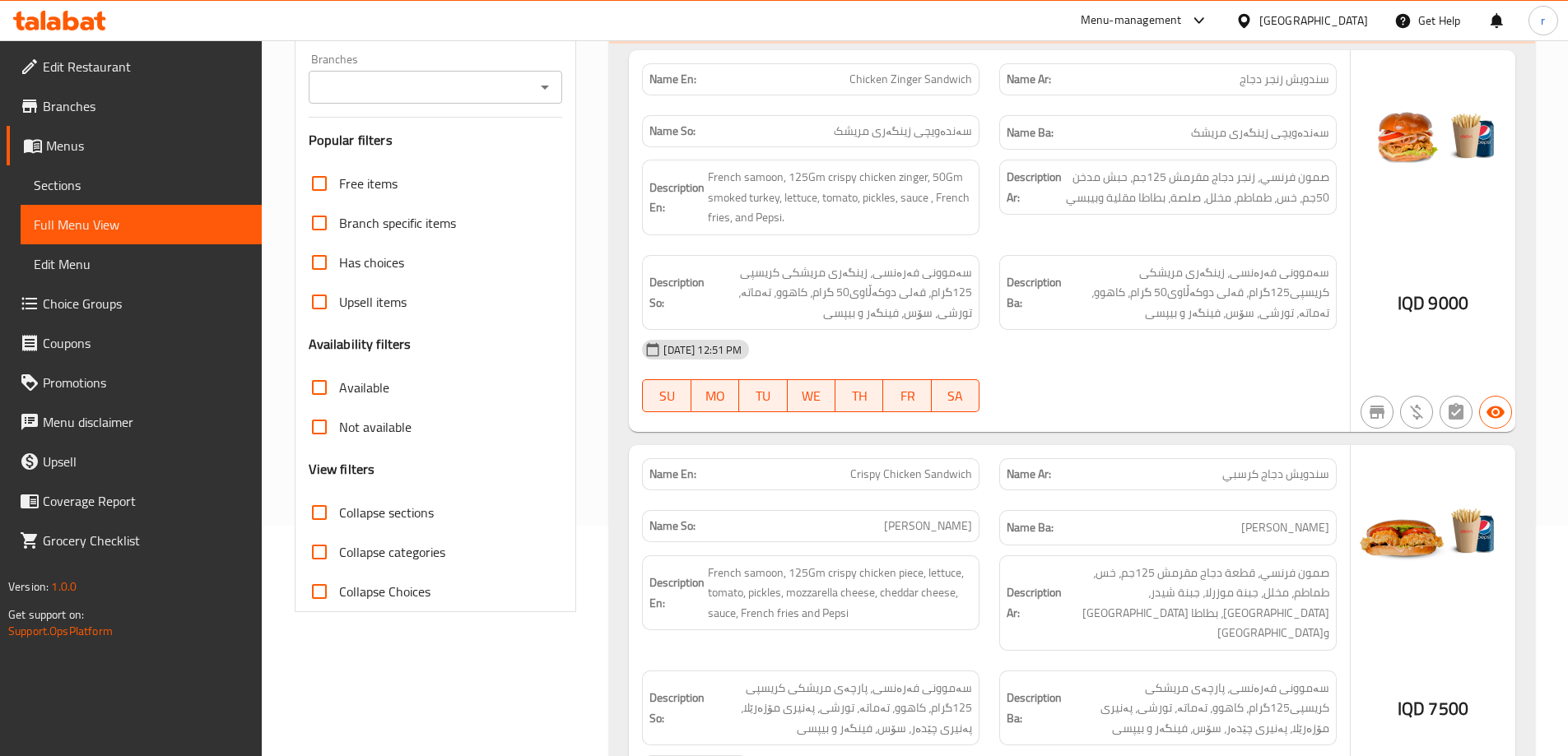
checkbox input "true"
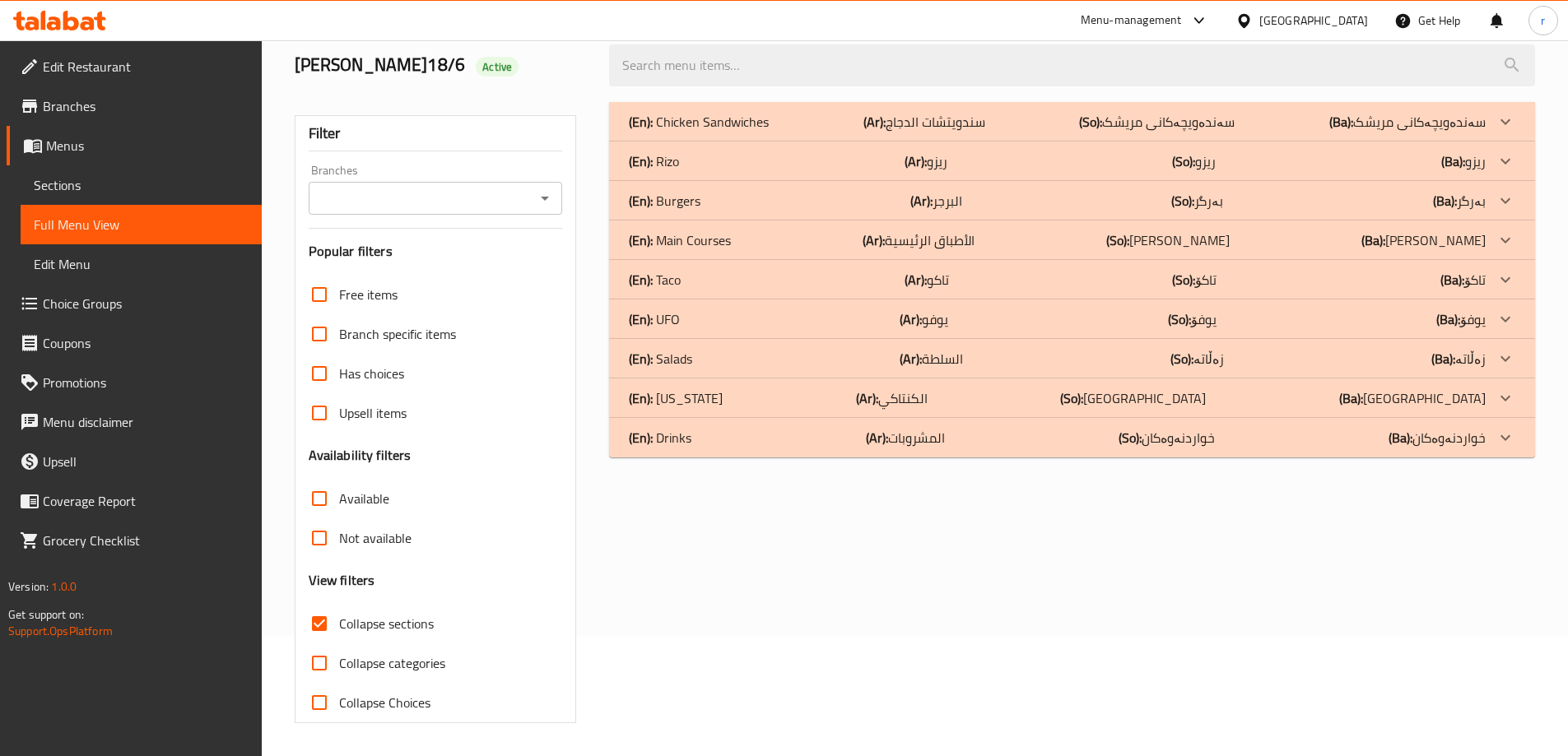
scroll to position [119, 0]
click at [446, 97] on div "Filter Branches Branches Popular filters Free items Branch specific items Has c…" at bounding box center [442, 412] width 315 height 640
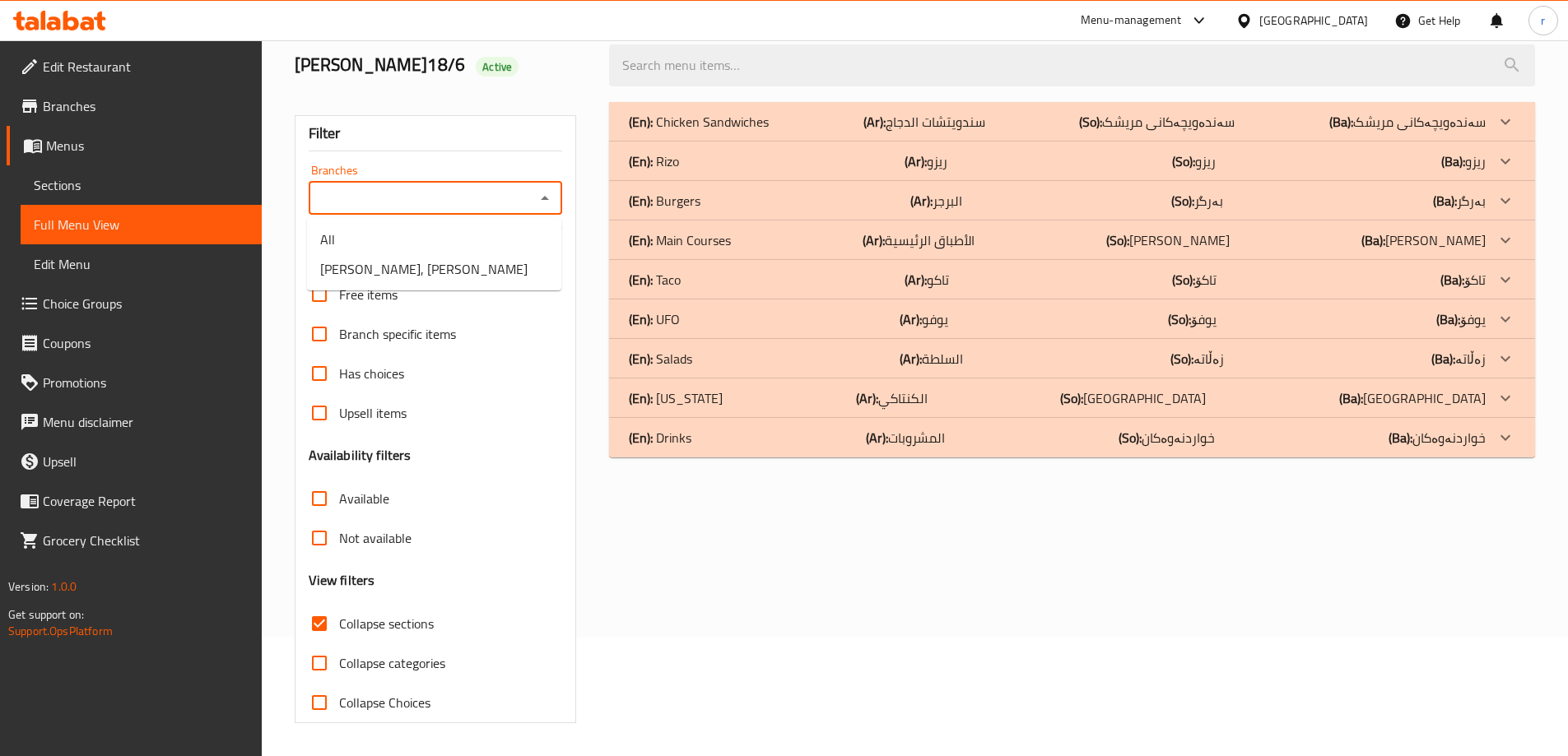
click at [414, 199] on input "Branches" at bounding box center [422, 198] width 217 height 23
click at [409, 267] on span "Ninda, Al Saydeya" at bounding box center [423, 269] width 207 height 20
type input "Ninda, Al Saydeya"
click at [692, 245] on p "(En): Main Courses" at bounding box center [680, 240] width 102 height 20
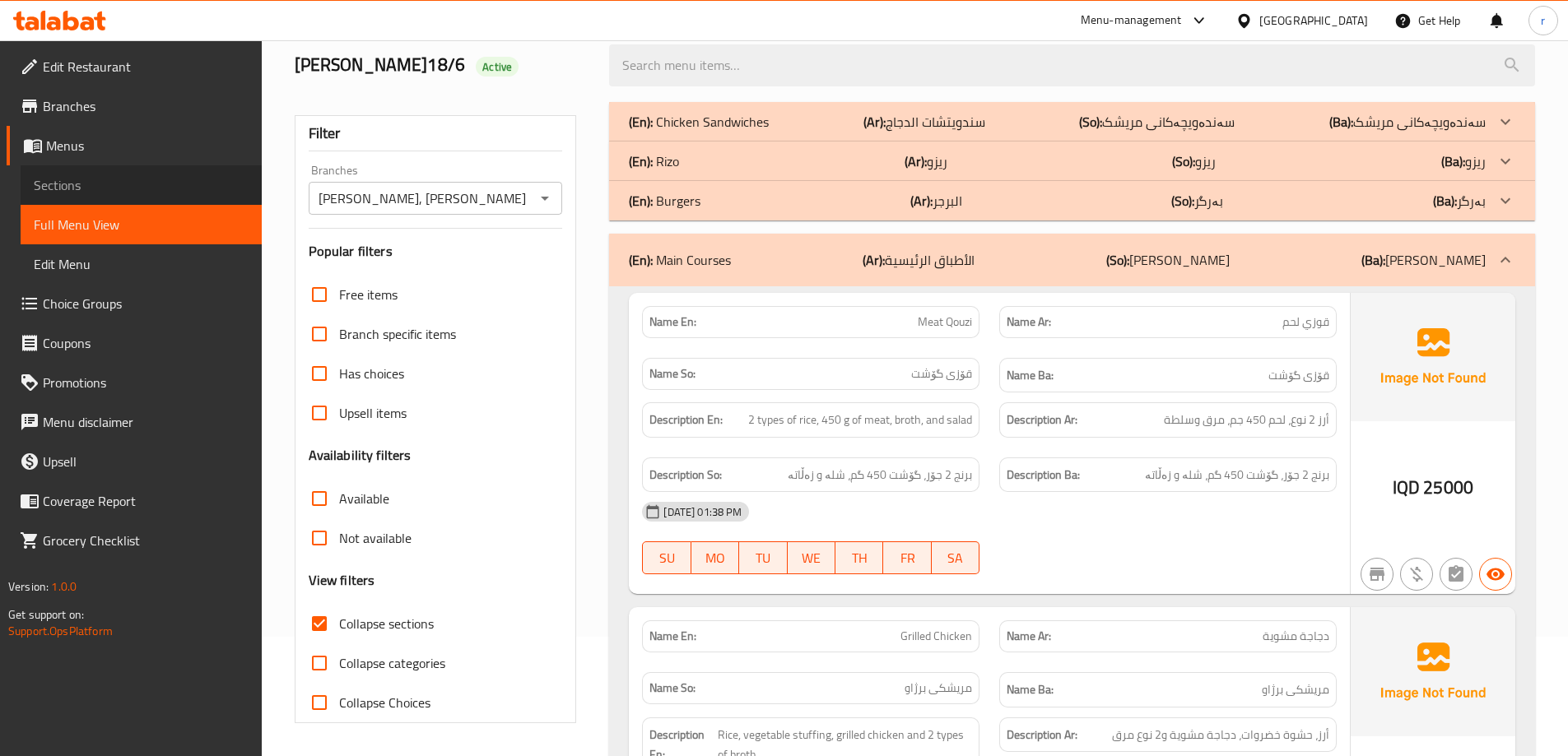
click at [131, 185] on span "Sections" at bounding box center [141, 185] width 215 height 20
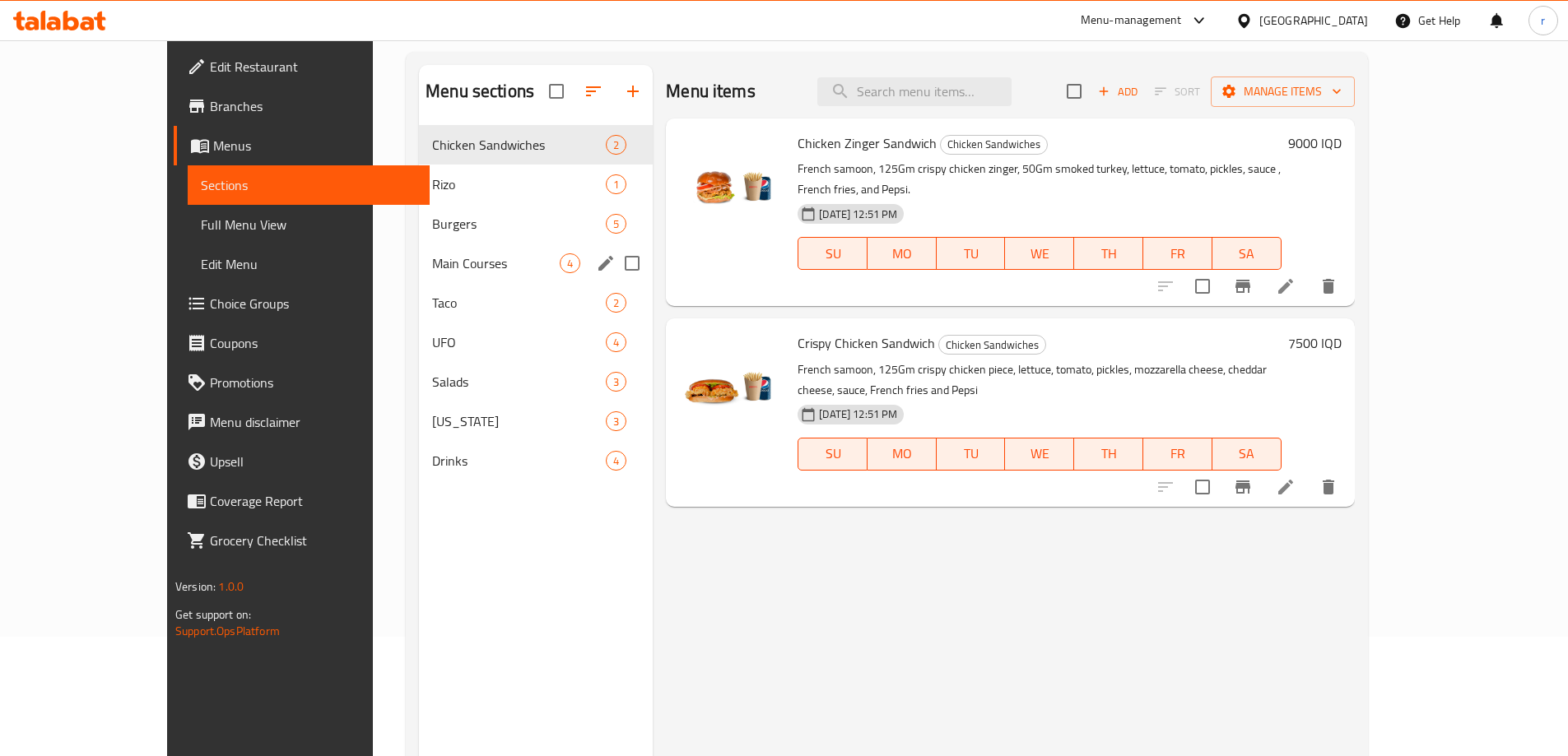
click at [432, 268] on span "Main Courses" at bounding box center [495, 263] width 127 height 20
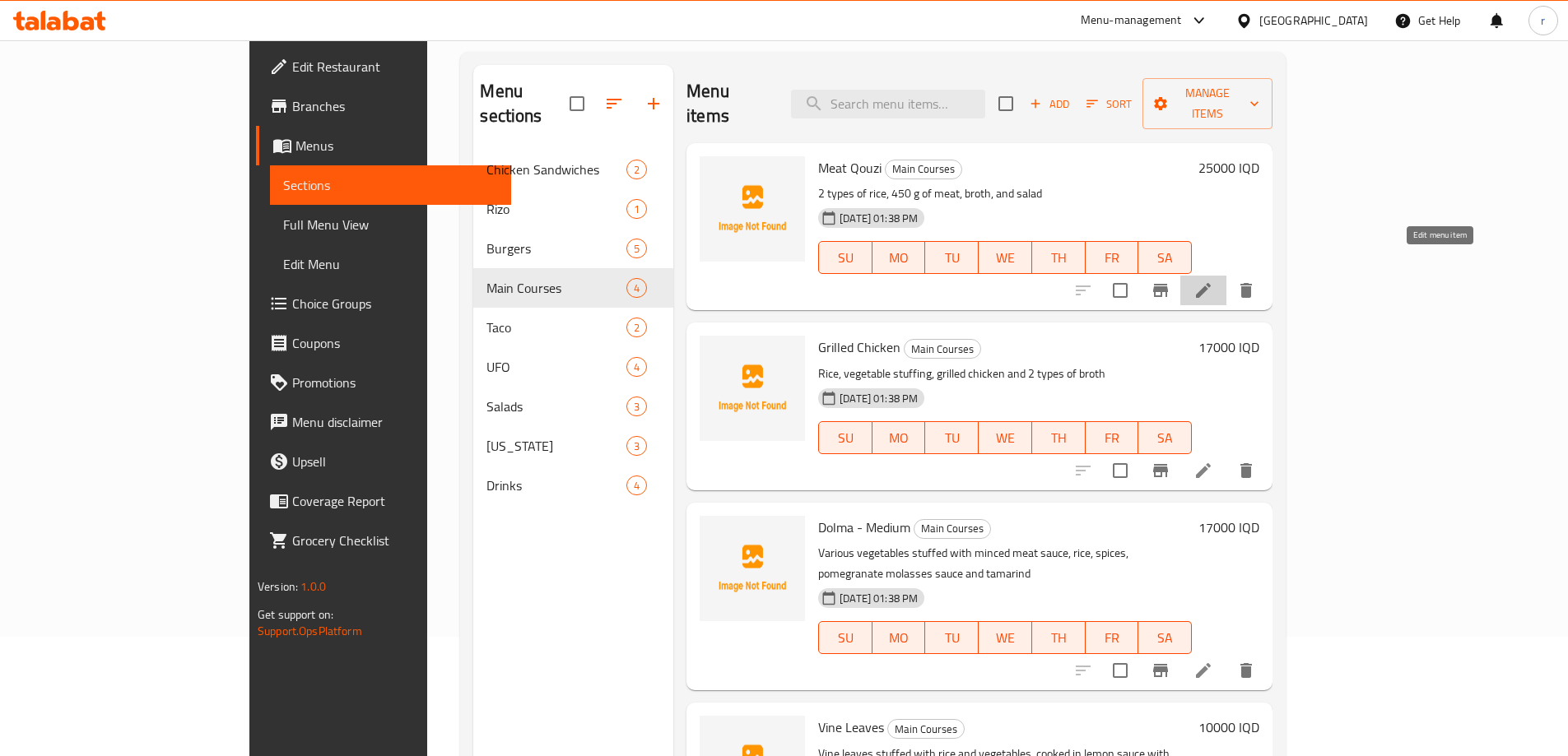
click at [1210, 283] on icon at bounding box center [1203, 290] width 14 height 14
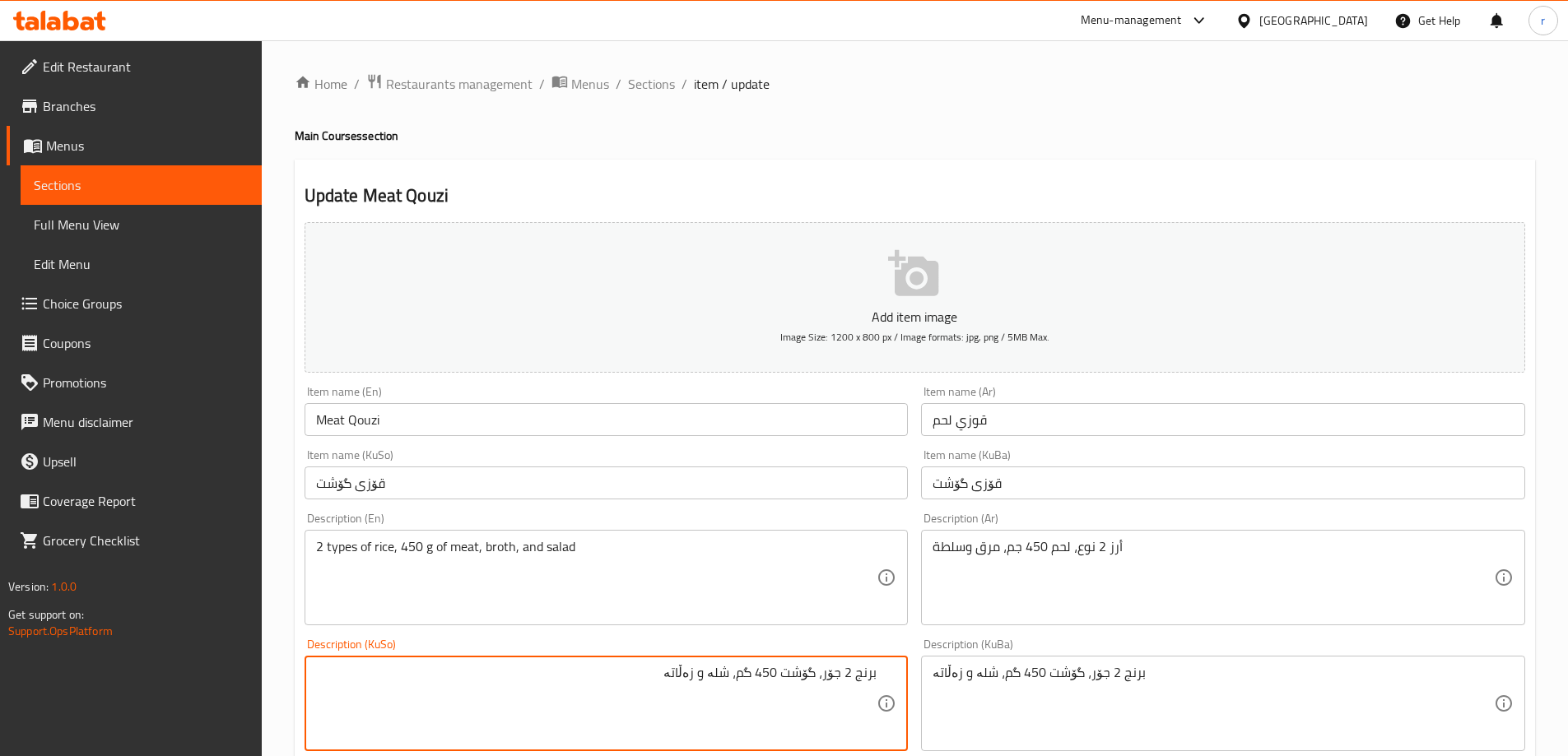
click at [823, 677] on textarea "برنج 2 جۆر، گۆشت 450 گم، شلە و زەڵاتە" at bounding box center [596, 704] width 561 height 79
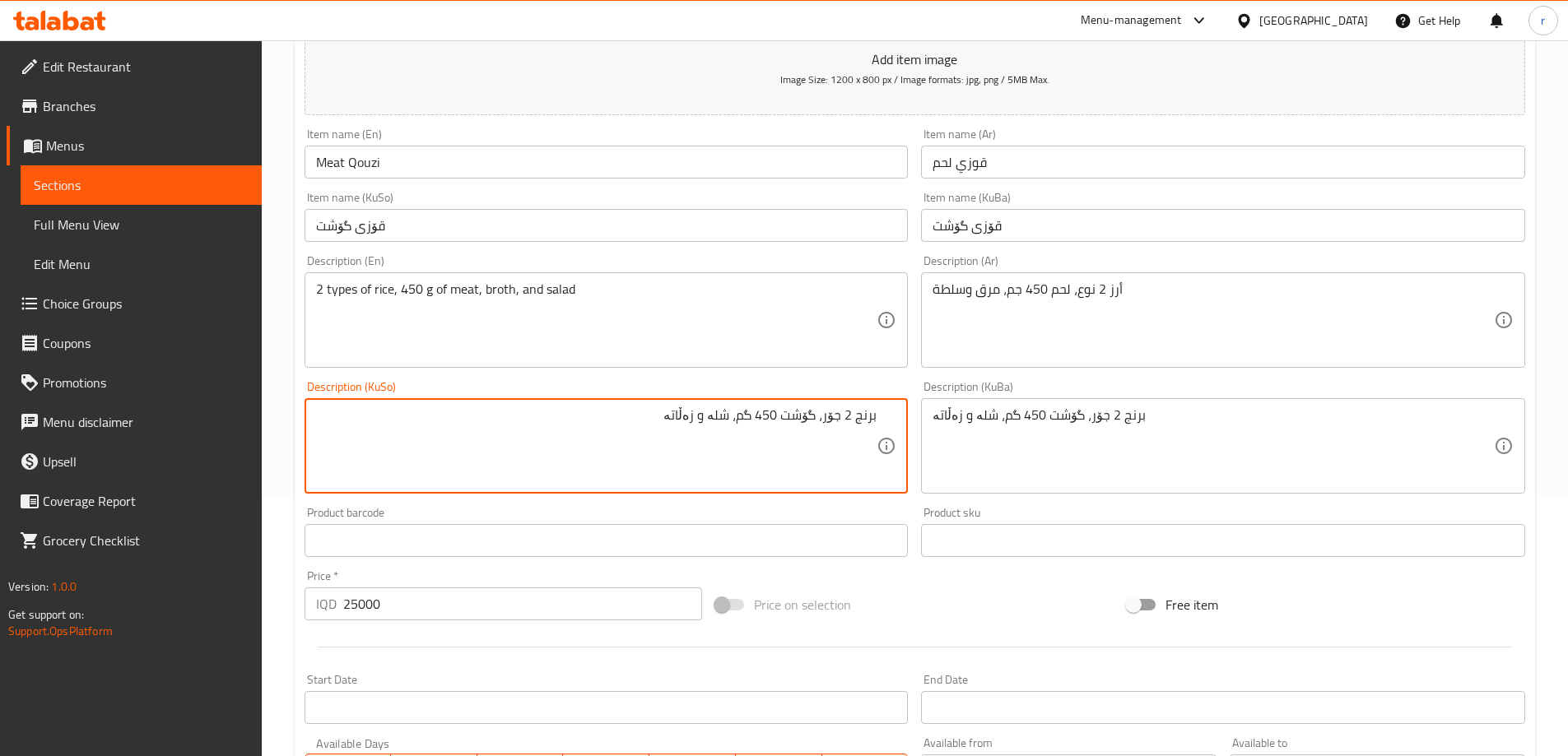
scroll to position [595, 0]
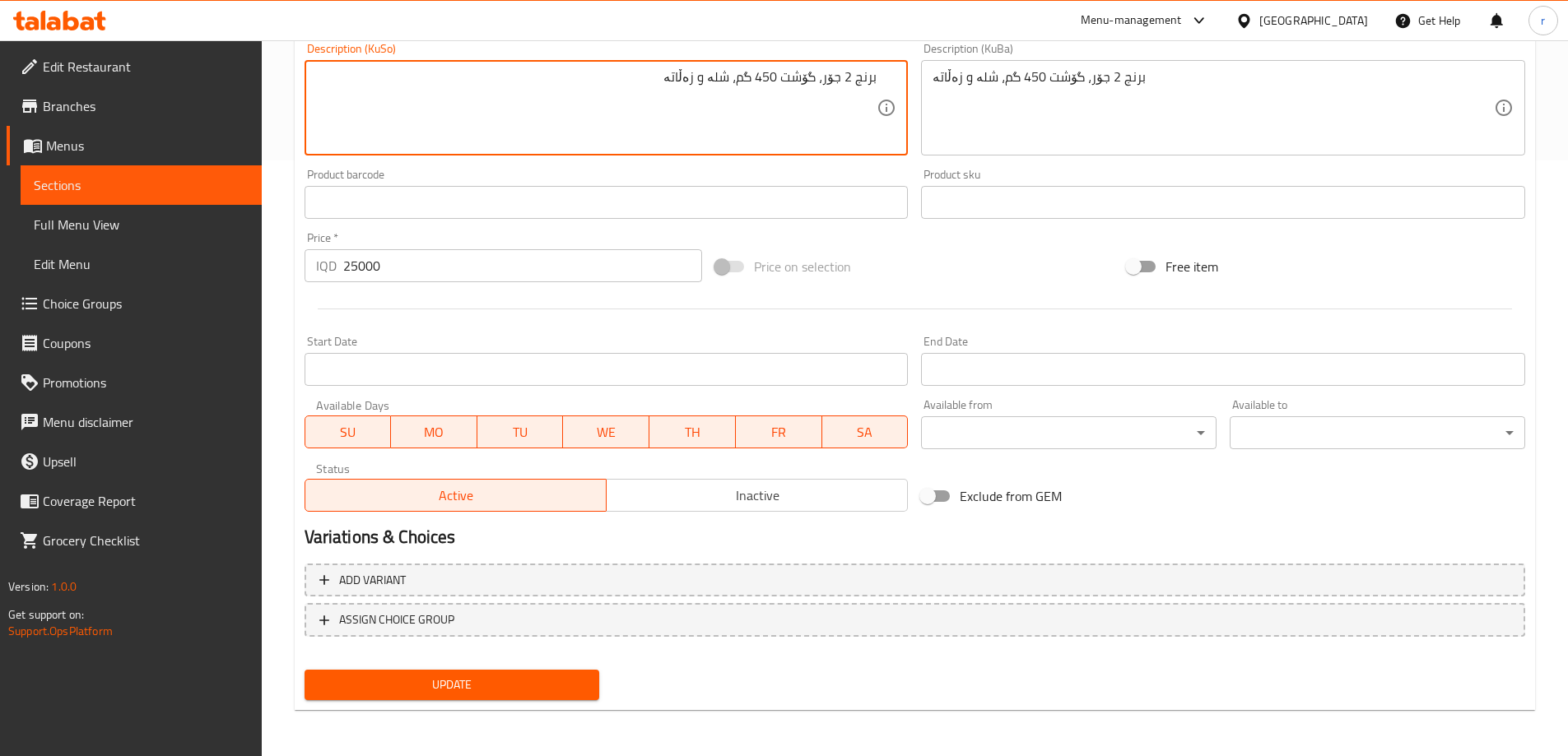
click at [412, 686] on span "Update" at bounding box center [452, 685] width 269 height 21
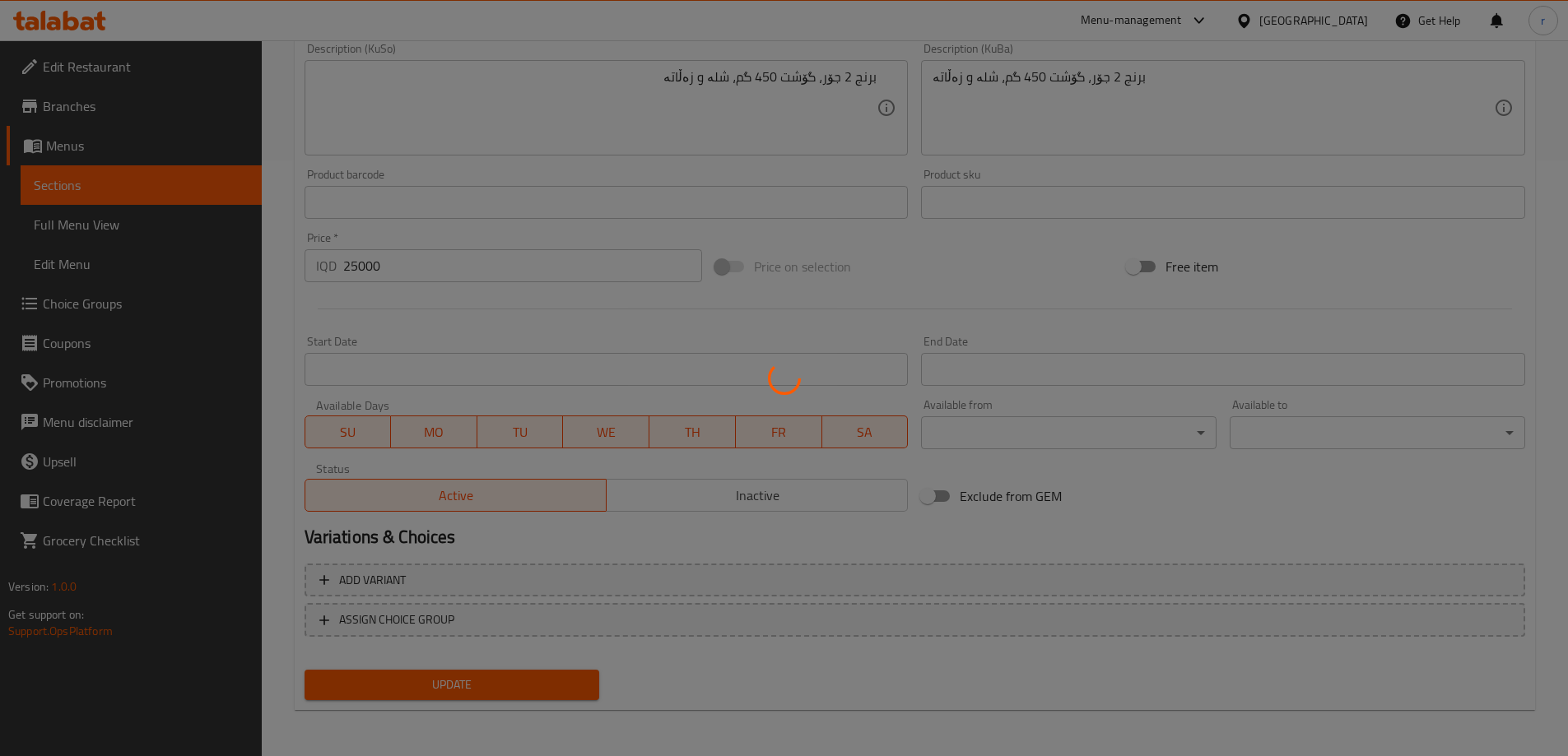
click at [93, 228] on div at bounding box center [784, 378] width 1568 height 756
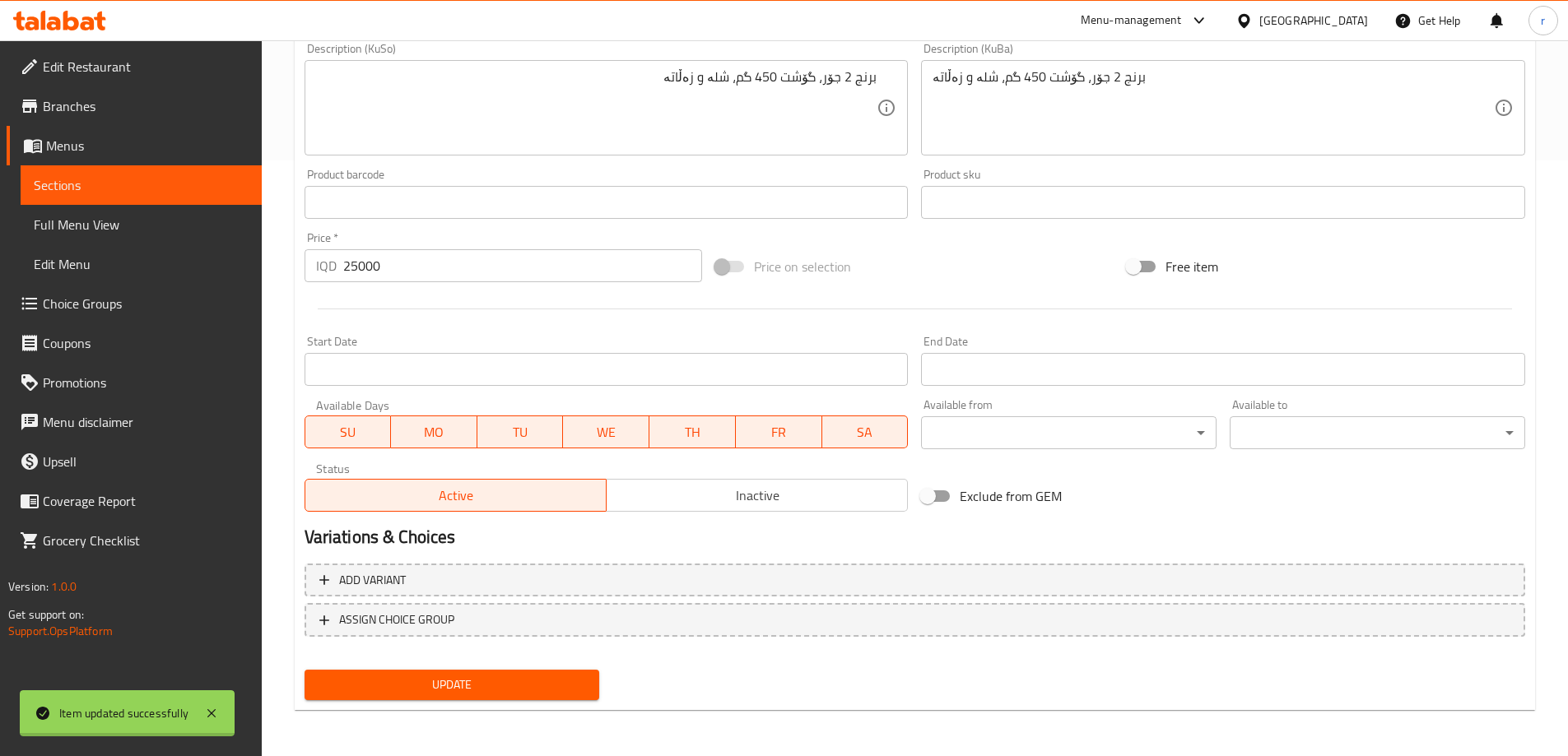
click at [93, 228] on div at bounding box center [784, 378] width 1568 height 756
click at [93, 228] on span "Full Menu View" at bounding box center [141, 225] width 215 height 20
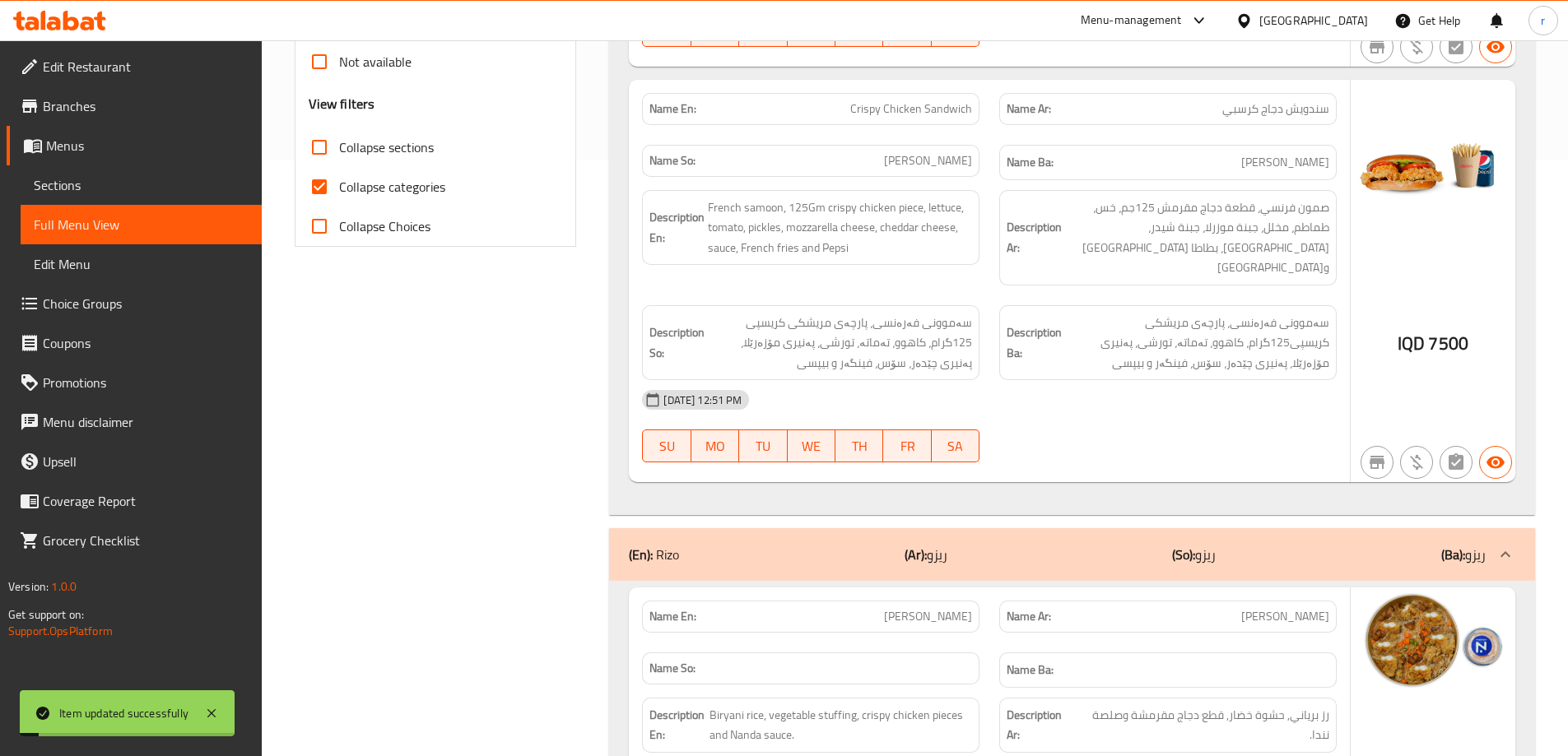
click at [411, 182] on span "Collapse categories" at bounding box center [391, 187] width 106 height 20
click at [339, 182] on input "Collapse categories" at bounding box center [319, 187] width 40 height 40
checkbox input "false"
click at [408, 139] on span "Collapse sections" at bounding box center [386, 147] width 95 height 20
click at [339, 139] on input "Collapse sections" at bounding box center [319, 147] width 40 height 40
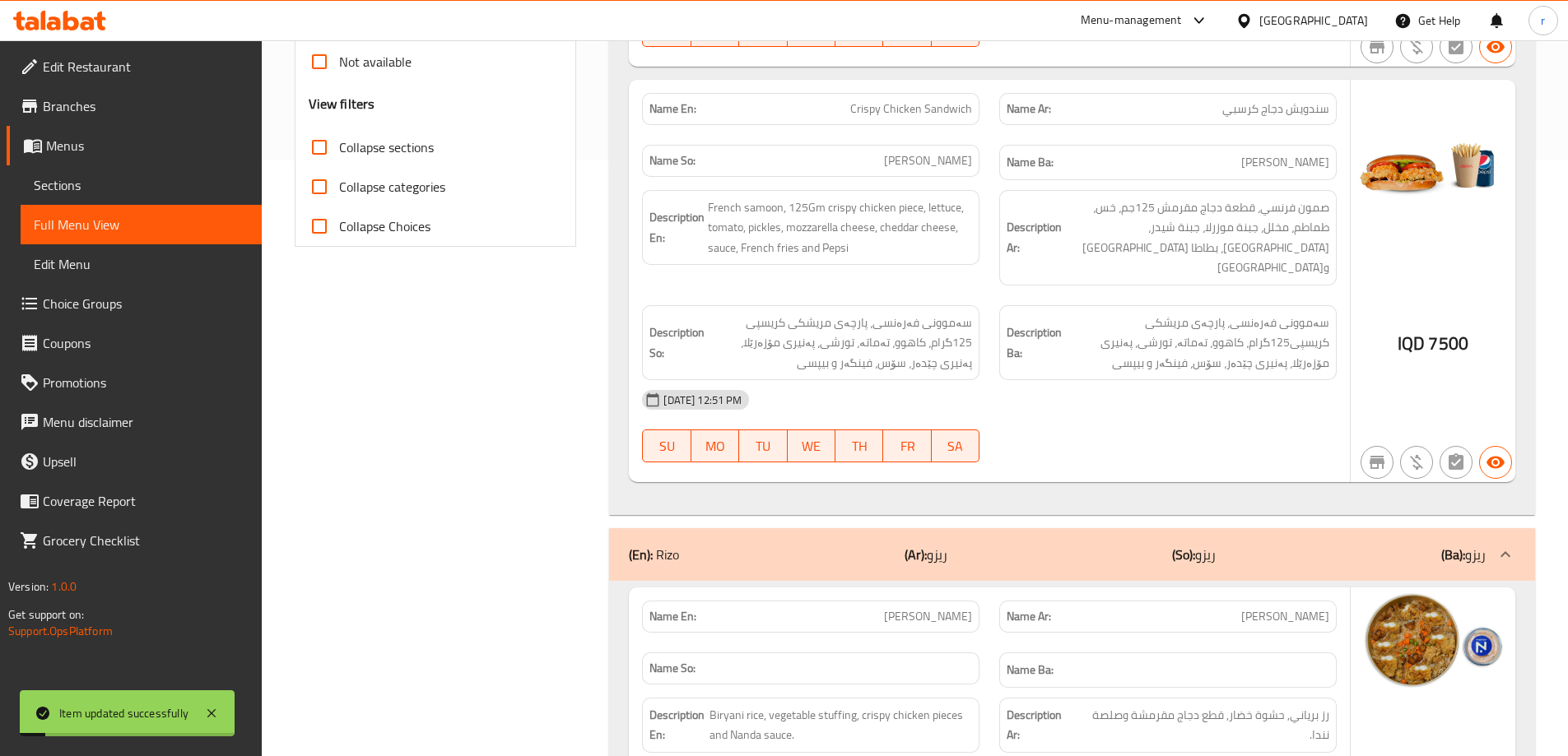
checkbox input "true"
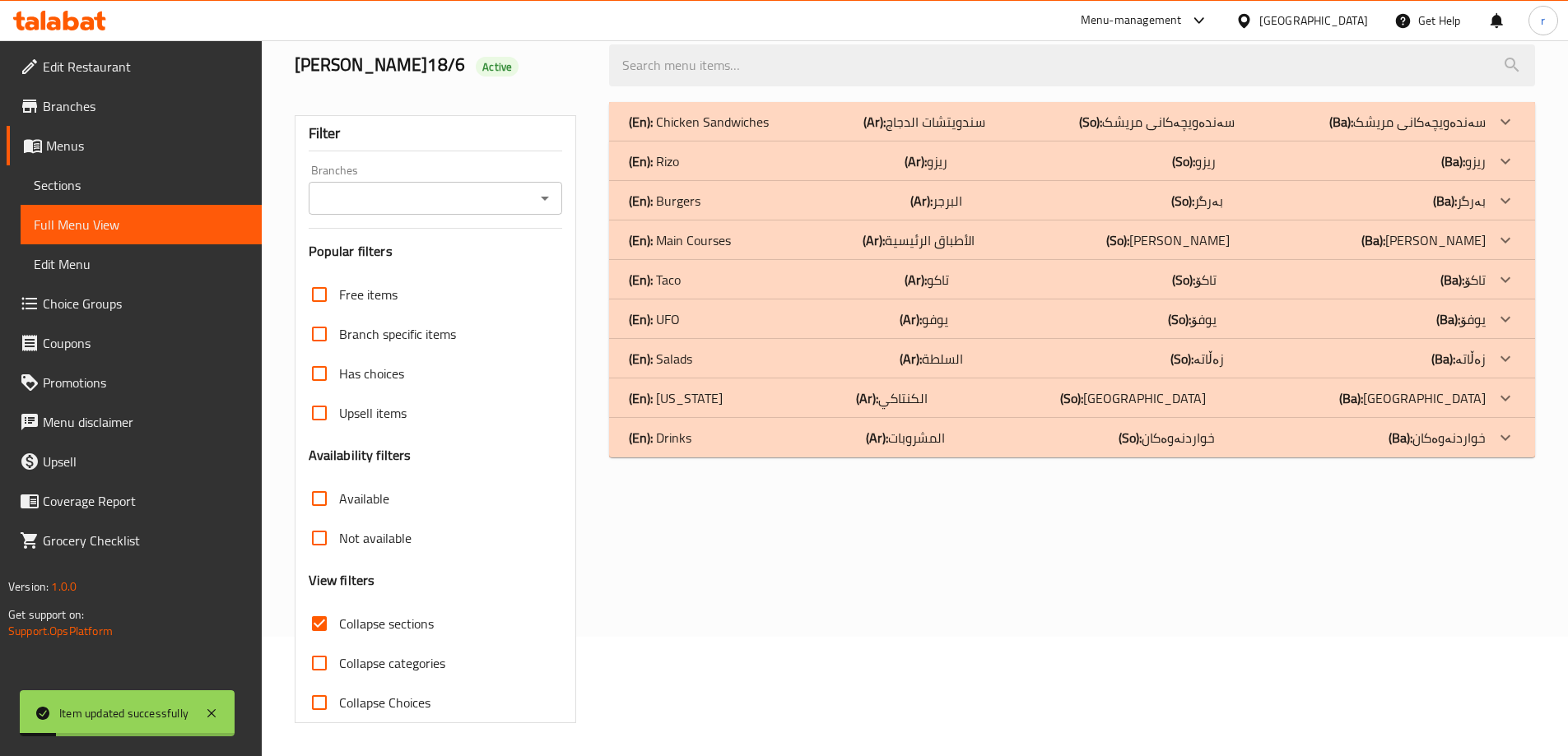
scroll to position [47, 0]
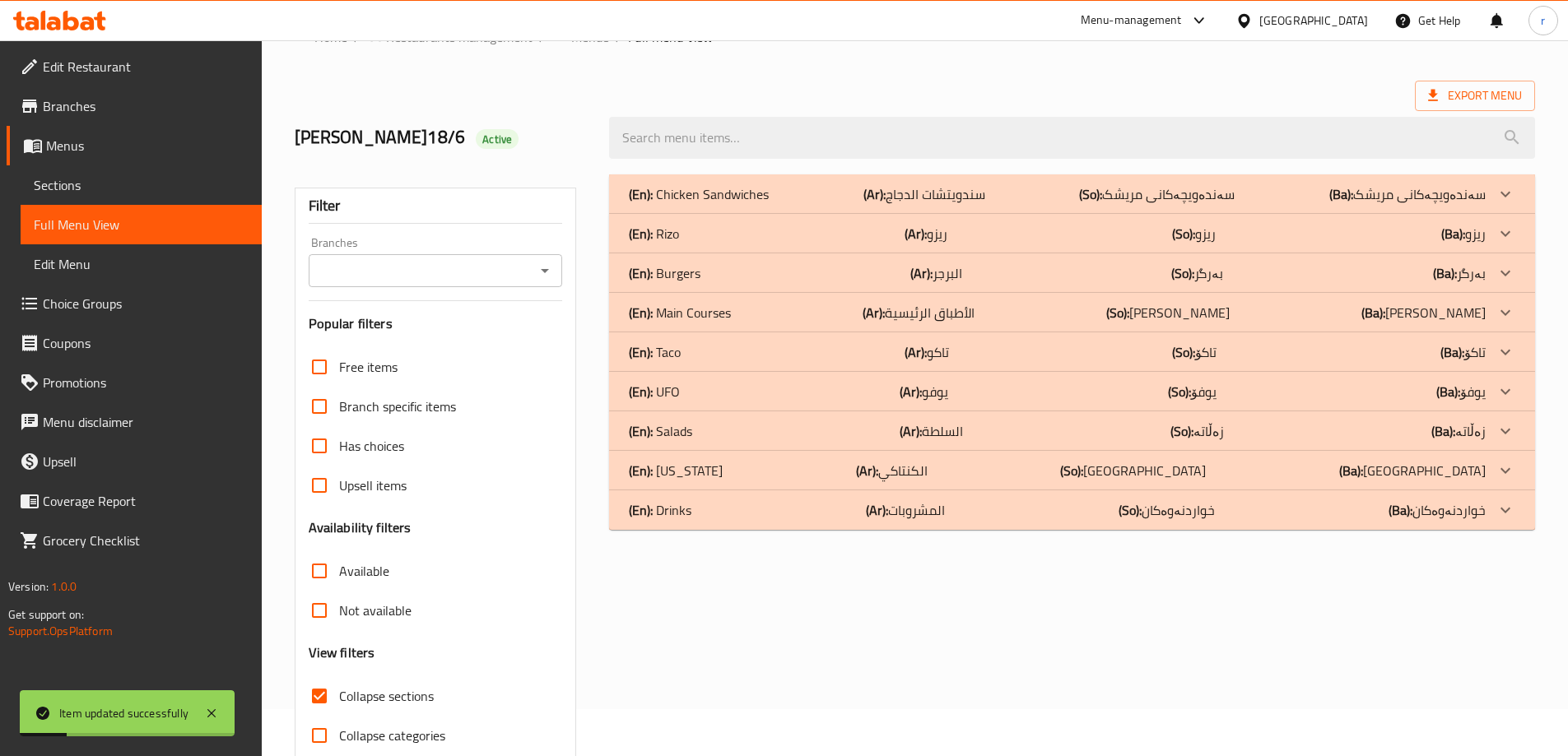
click at [443, 284] on div "Branches" at bounding box center [435, 270] width 254 height 33
click at [438, 278] on input "Branches" at bounding box center [422, 270] width 217 height 23
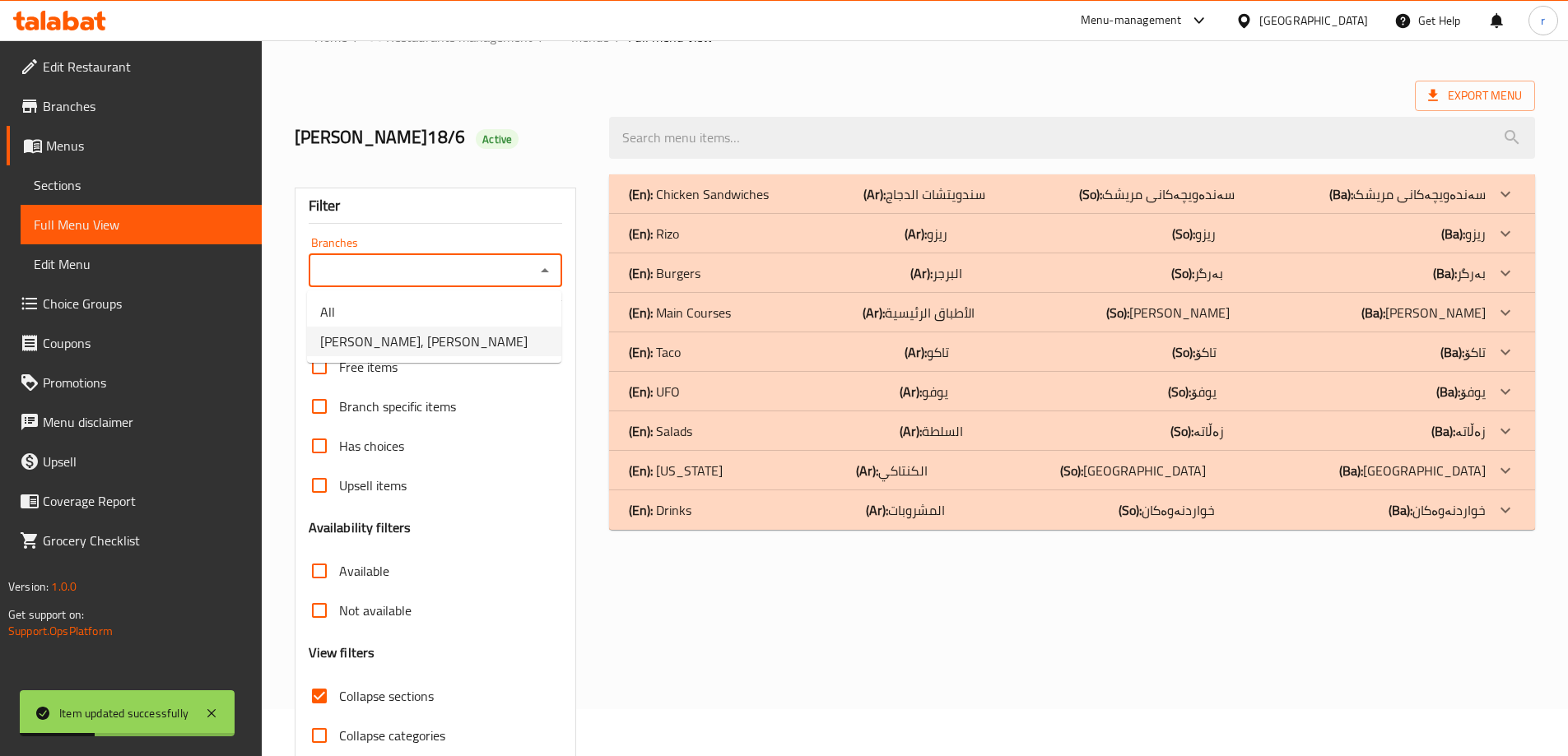
click at [440, 340] on li "Ninda, Al Saydeya" at bounding box center [434, 341] width 254 height 30
type input "Ninda, Al Saydeya"
click at [736, 317] on div "(En): Main Courses (Ar): الأطباق الرئيسية (So): ژەمە سەرەکییەکان (Ba): ژەمە سەر…" at bounding box center [1057, 313] width 857 height 20
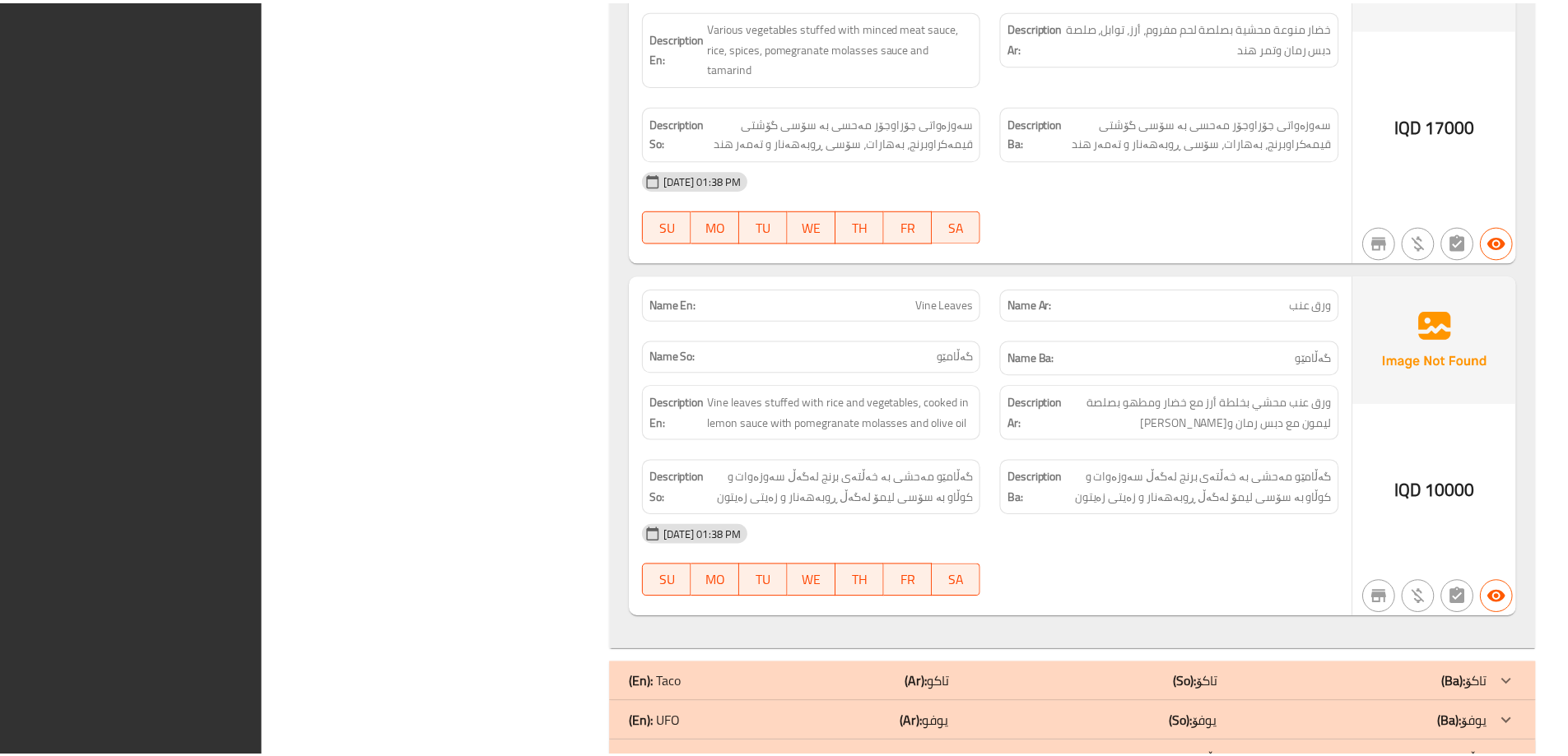
scroll to position [1299, 0]
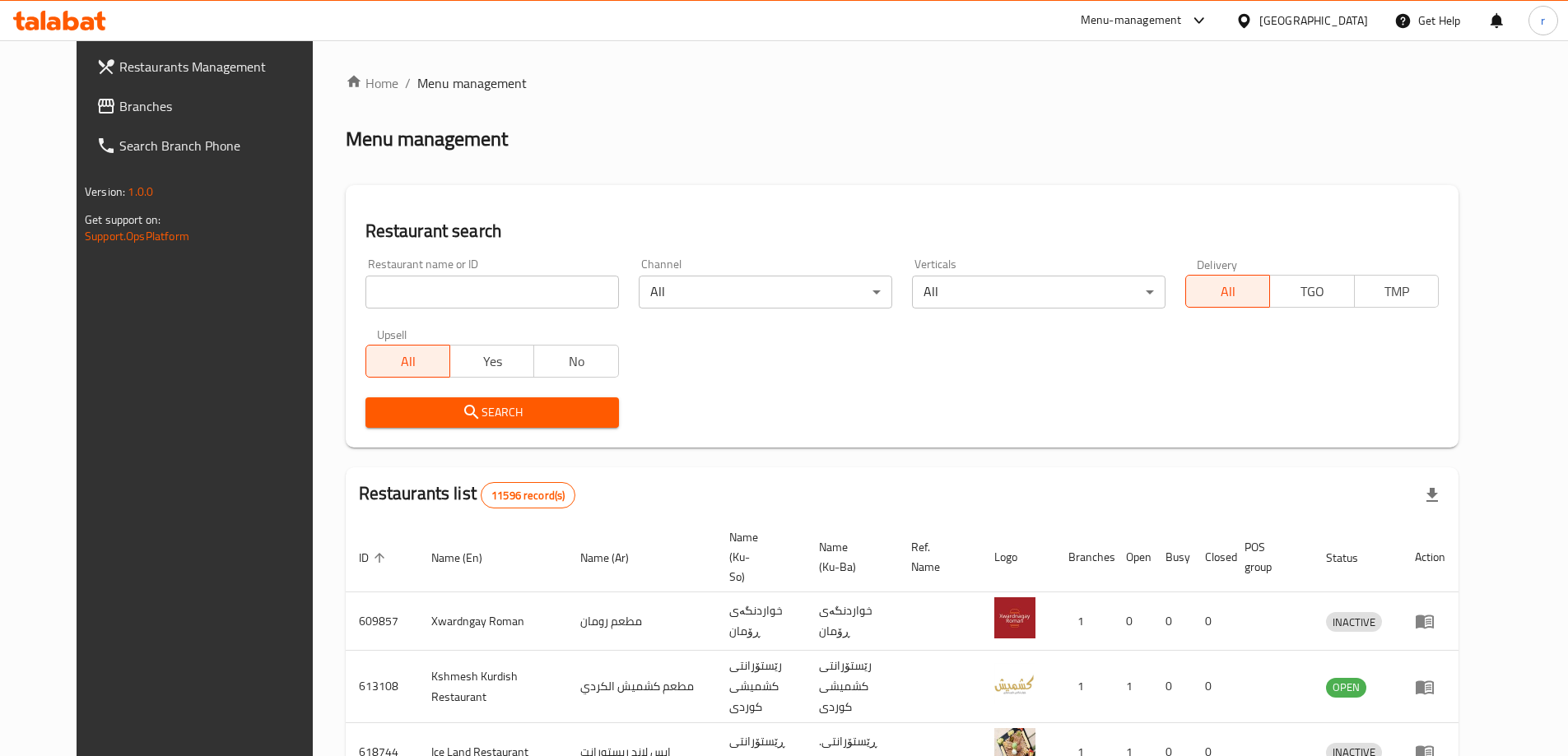
click at [119, 111] on span "Branches" at bounding box center [222, 107] width 206 height 20
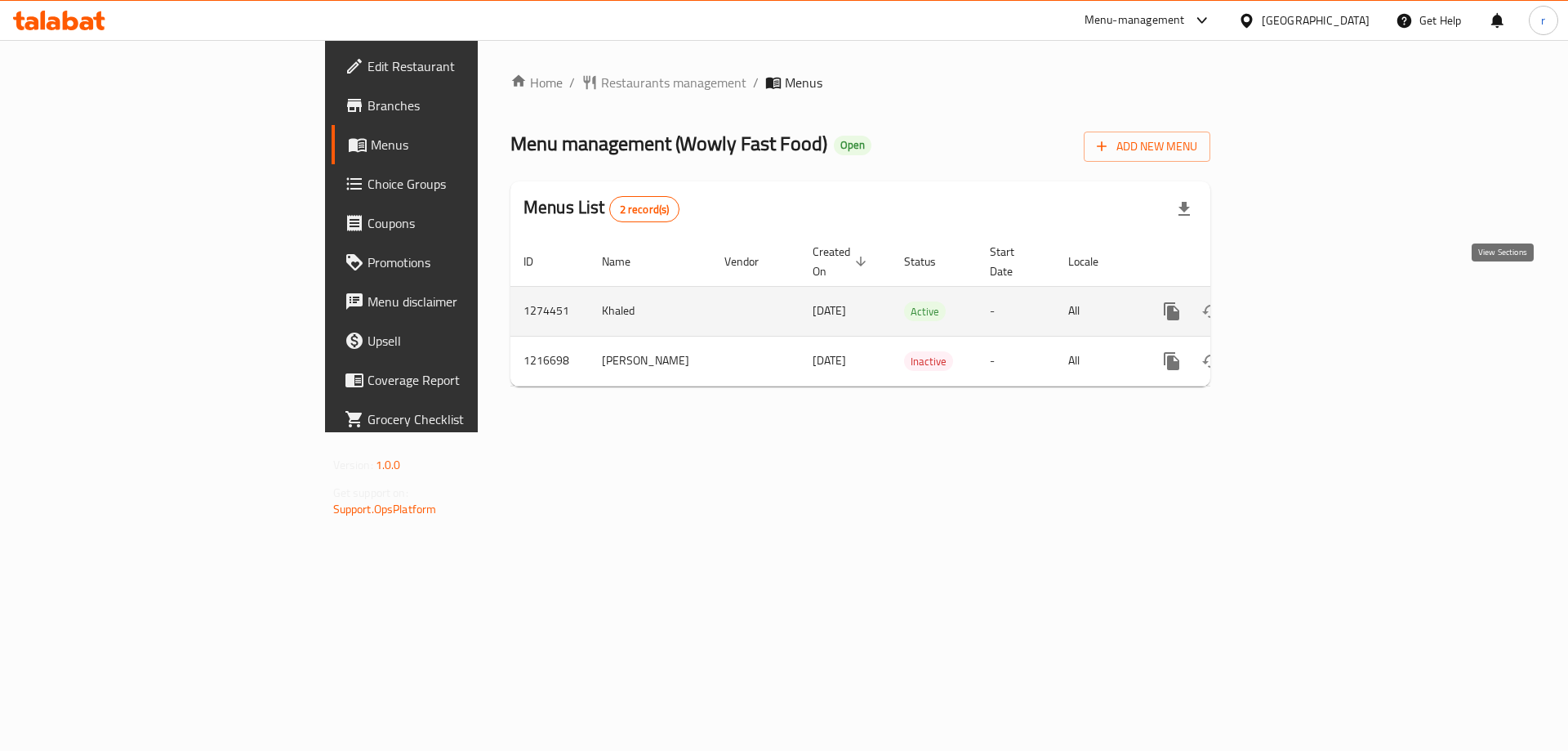
click at [1300, 301] on icon "enhanced table" at bounding box center [1290, 311] width 20 height 20
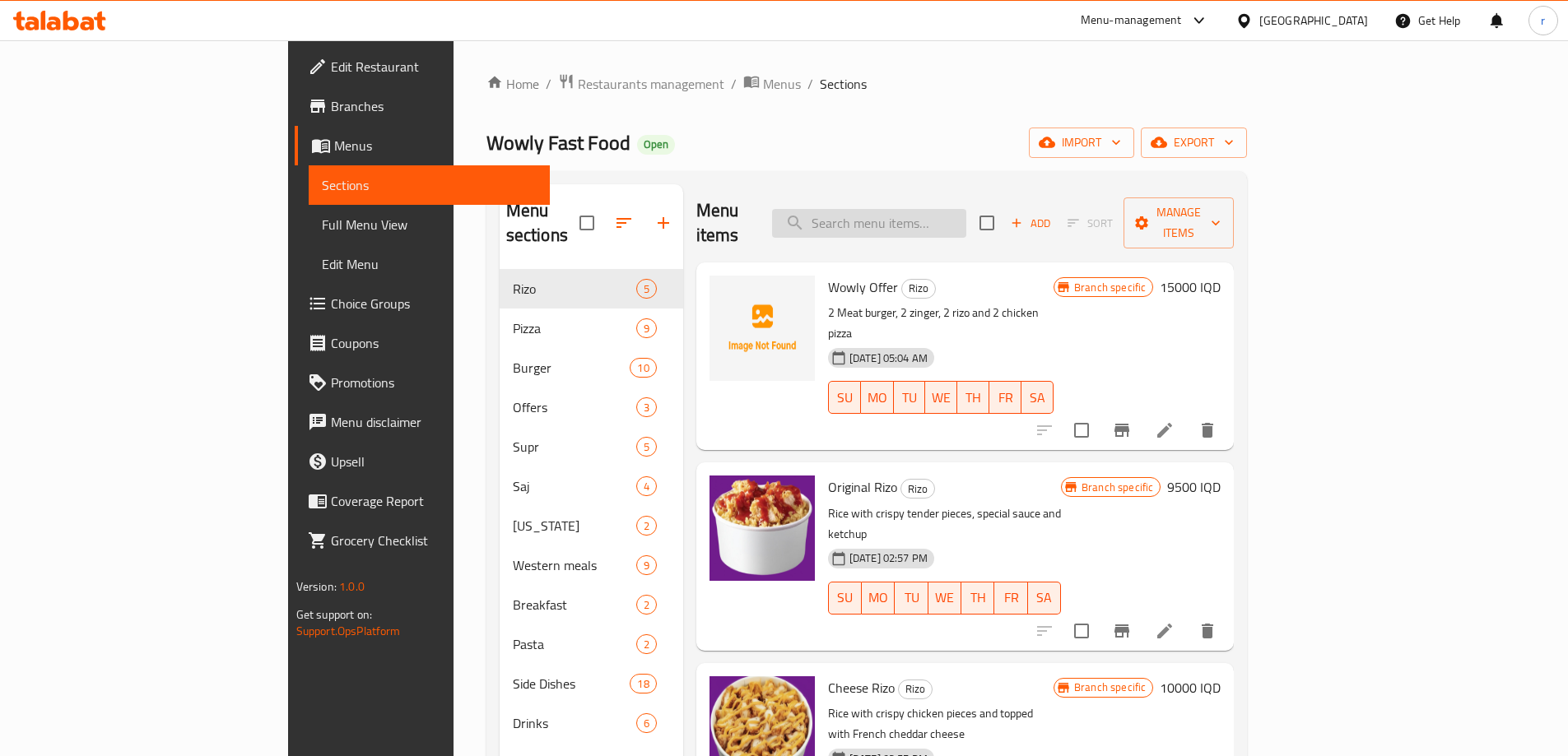
click at [910, 209] on input "search" at bounding box center [869, 223] width 194 height 29
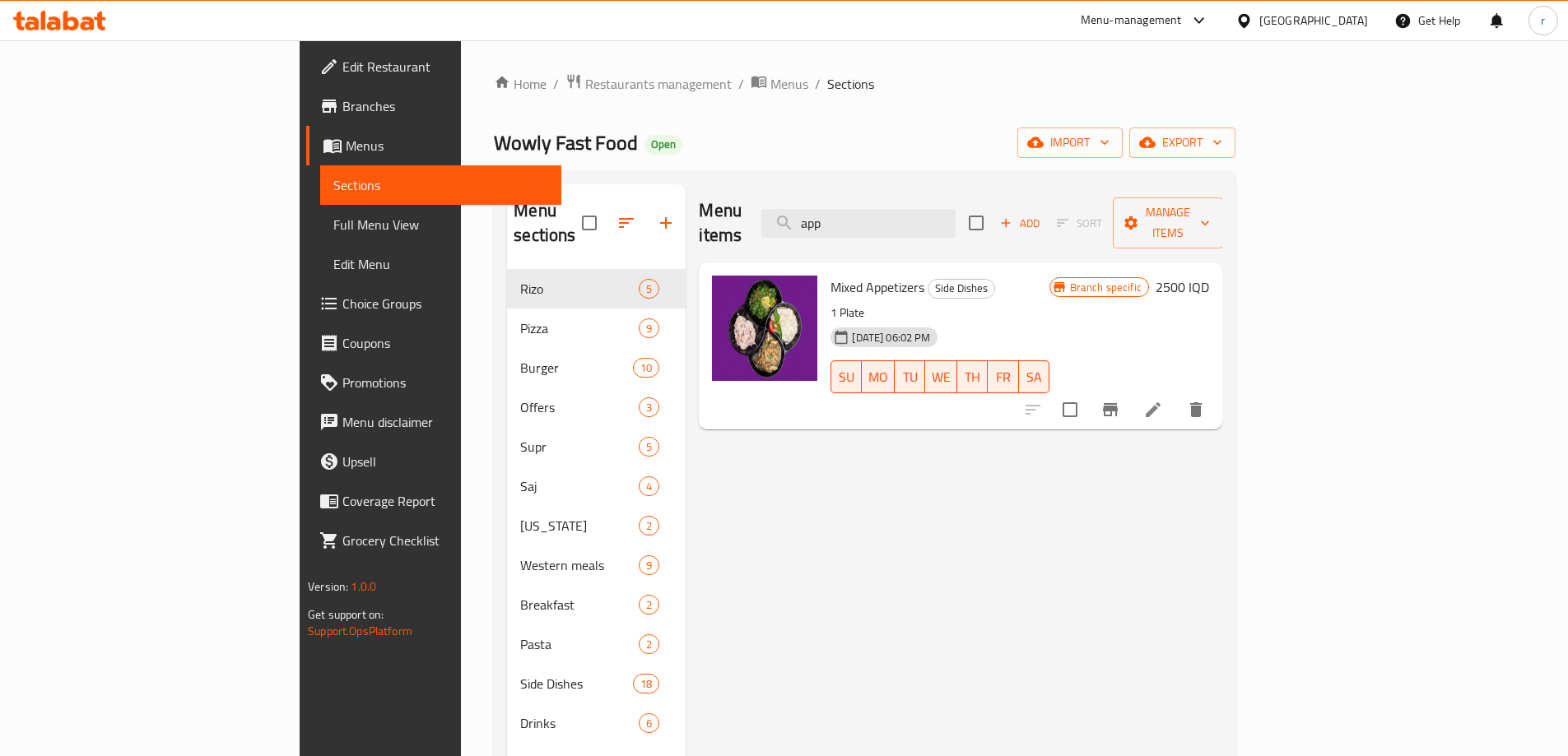
type input "app"
